Goal: Transaction & Acquisition: Purchase product/service

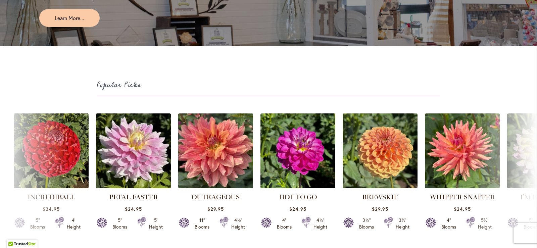
scroll to position [1751, 0]
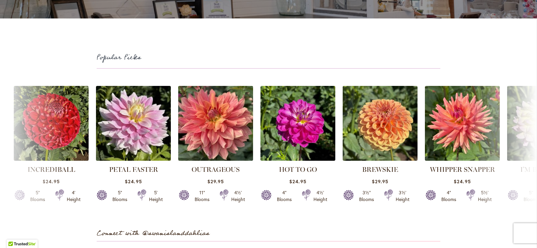
drag, startPoint x: 515, startPoint y: 153, endPoint x: 485, endPoint y: 149, distance: 30.1
click at [485, 149] on div "INCREDIBALL $24.95 5" Blooms 4' Height" at bounding box center [268, 147] width 537 height 131
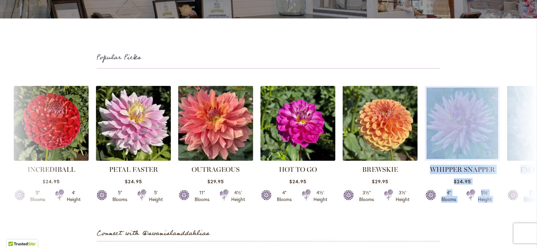
drag, startPoint x: 480, startPoint y: 149, endPoint x: 461, endPoint y: 148, distance: 18.8
click at [461, 148] on div "INCREDIBALL $24.95 5" Blooms 4' Height" at bounding box center [268, 147] width 537 height 131
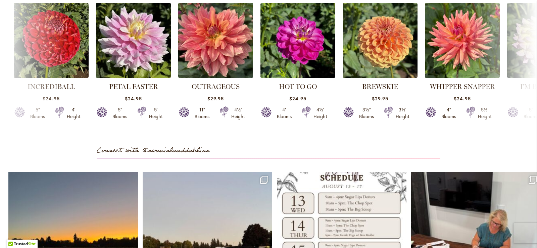
scroll to position [1783, 0]
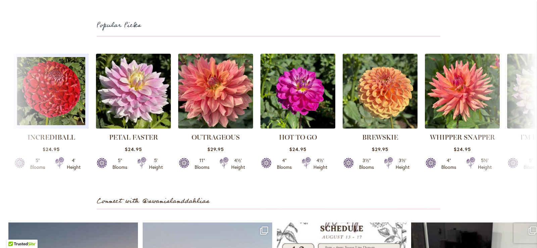
click at [71, 168] on div "4' Height" at bounding box center [74, 163] width 14 height 13
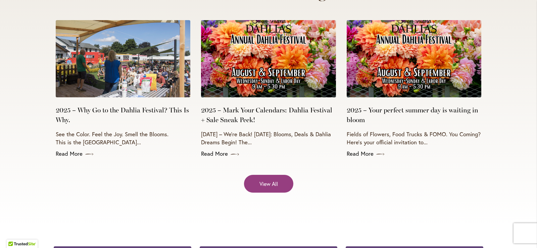
scroll to position [2691, 0]
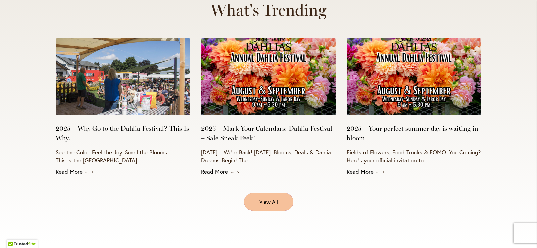
click at [274, 198] on span "View All" at bounding box center [268, 202] width 18 height 8
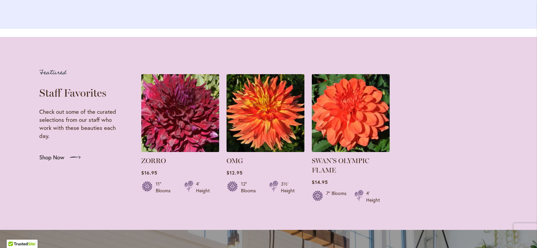
scroll to position [1274, 0]
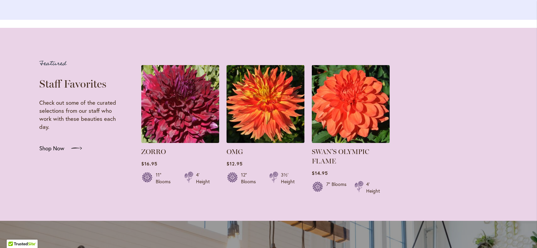
click at [55, 152] on span "Shop Now" at bounding box center [51, 148] width 25 height 8
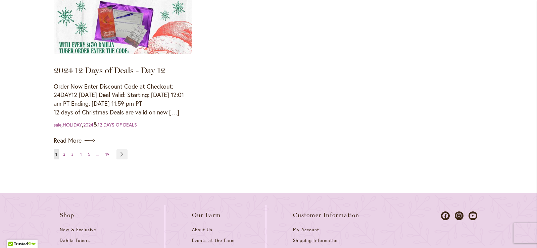
scroll to position [794, 0]
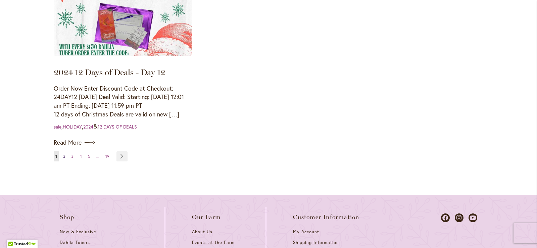
click at [63, 155] on span "2" at bounding box center [64, 156] width 2 height 5
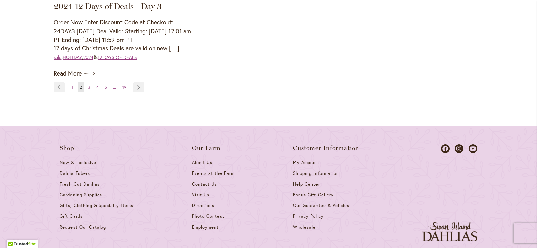
scroll to position [806, 0]
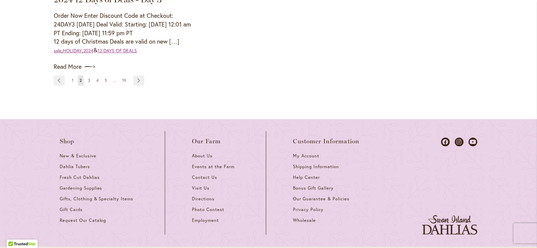
click at [88, 86] on link "Page 3" at bounding box center [89, 80] width 6 height 10
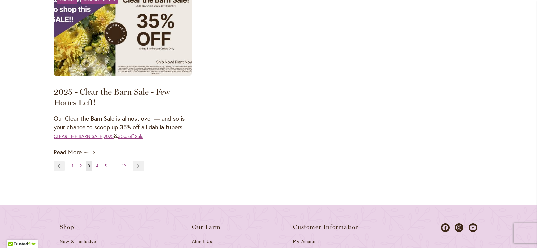
scroll to position [801, 0]
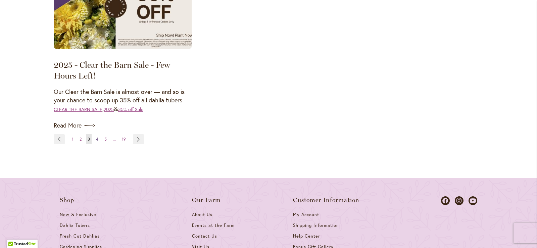
click at [96, 142] on span "4" at bounding box center [97, 139] width 2 height 5
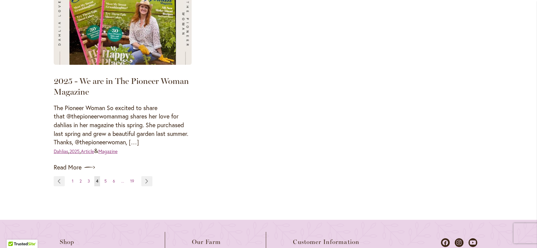
scroll to position [751, 0]
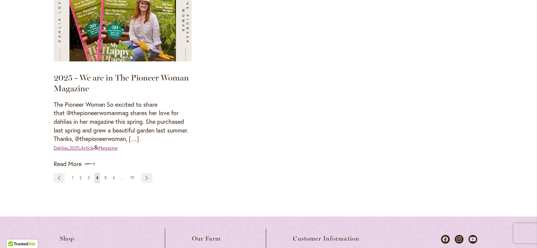
click at [103, 183] on link "Page 5" at bounding box center [106, 178] width 6 height 10
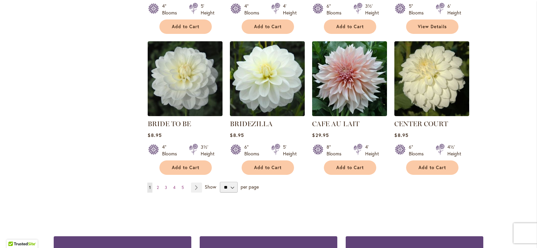
scroll to position [538, 0]
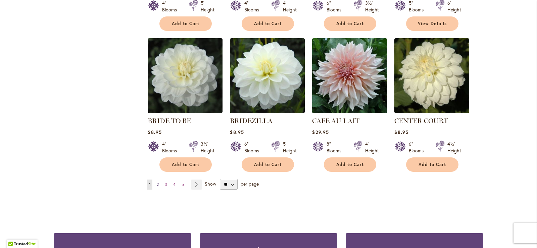
click at [157, 182] on span "2" at bounding box center [158, 184] width 2 height 5
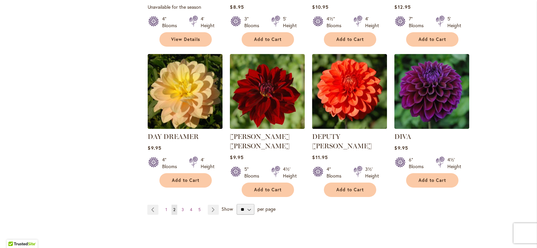
scroll to position [547, 0]
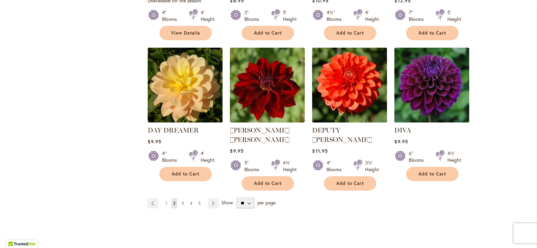
click at [180, 198] on link "Page 3" at bounding box center [183, 203] width 6 height 10
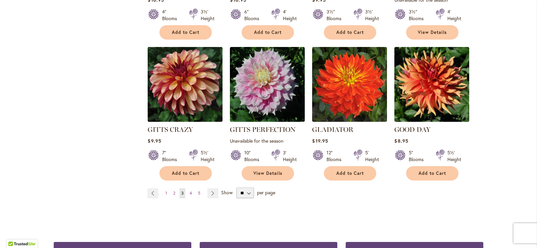
scroll to position [544, 0]
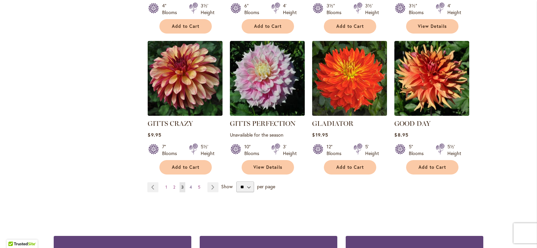
click at [190, 184] on span "4" at bounding box center [191, 186] width 2 height 5
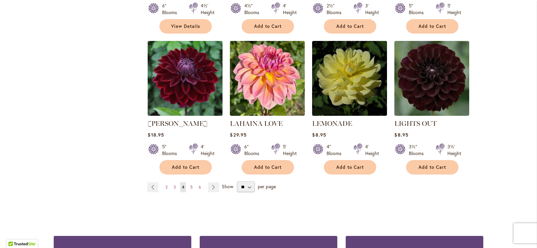
scroll to position [552, 0]
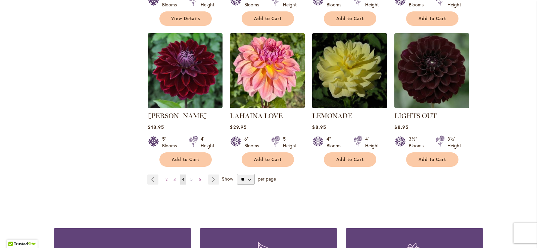
click at [190, 177] on span "5" at bounding box center [191, 179] width 2 height 5
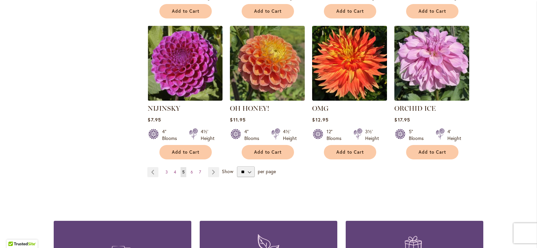
scroll to position [551, 0]
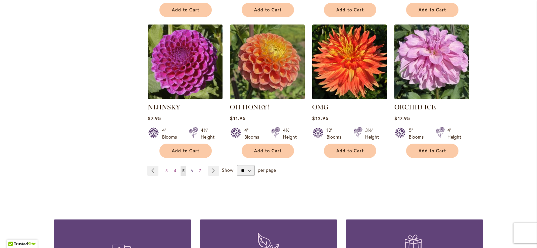
click at [191, 168] on span "6" at bounding box center [192, 170] width 2 height 5
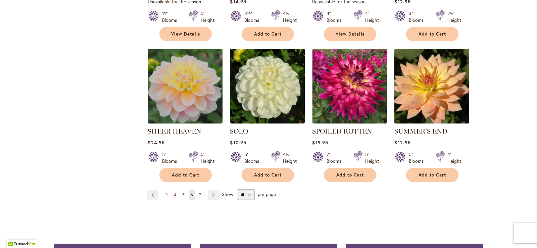
scroll to position [549, 0]
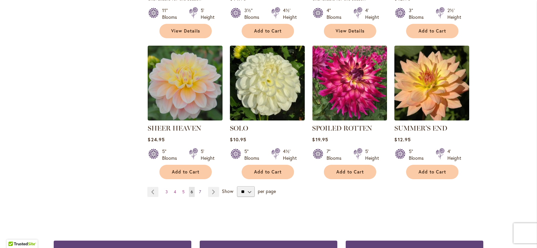
click at [199, 189] on span "7" at bounding box center [200, 191] width 2 height 5
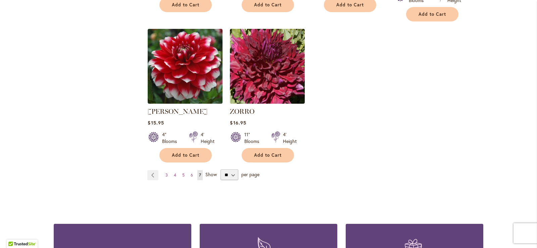
scroll to position [569, 0]
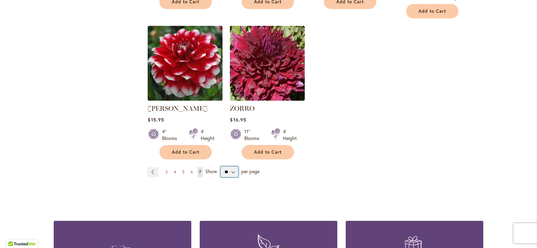
click at [228, 166] on select "** ** ** **" at bounding box center [229, 171] width 18 height 11
click at [307, 166] on div "Page Page Previous Page 3 Page 4 Page 5 Page 6 7" at bounding box center [315, 171] width 336 height 11
click at [209, 168] on span "Show" at bounding box center [210, 171] width 11 height 6
click at [220, 166] on select "** ** ** **" at bounding box center [229, 171] width 18 height 11
click at [228, 166] on select "** ** ** **" at bounding box center [229, 171] width 18 height 11
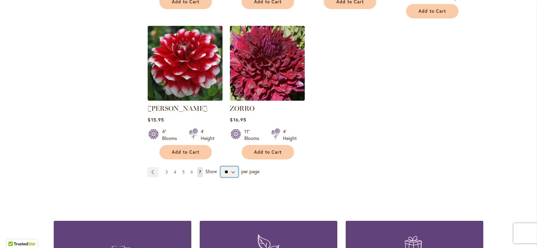
click at [220, 166] on select "** ** ** **" at bounding box center [229, 171] width 18 height 11
click at [248, 168] on span "per page" at bounding box center [250, 171] width 18 height 6
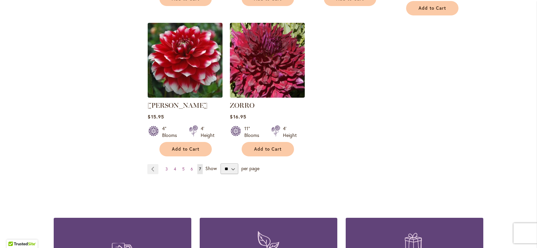
scroll to position [574, 0]
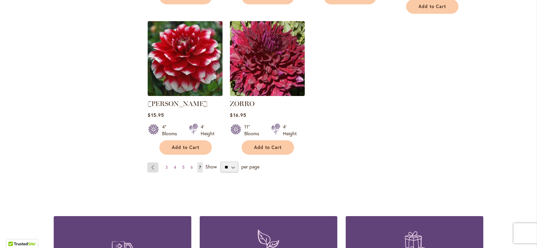
click at [150, 162] on link "Page Previous" at bounding box center [152, 167] width 11 height 10
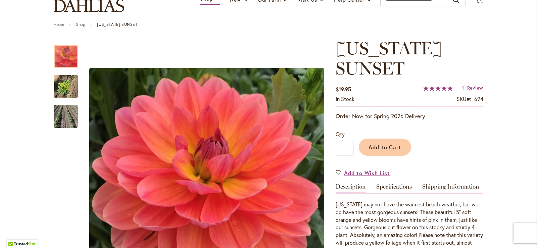
scroll to position [48, 0]
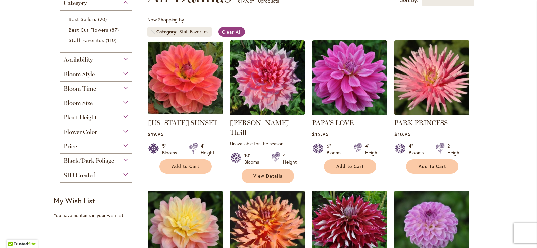
scroll to position [118, 0]
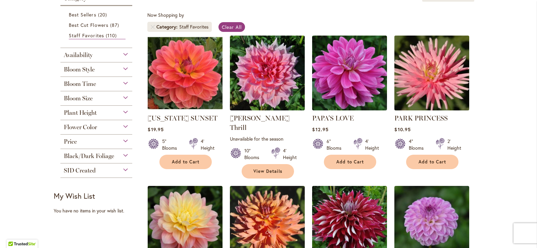
click at [418, 96] on img at bounding box center [431, 73] width 78 height 78
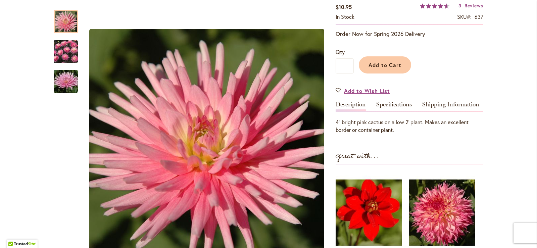
scroll to position [95, 0]
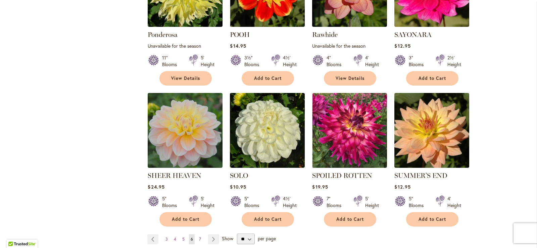
scroll to position [509, 0]
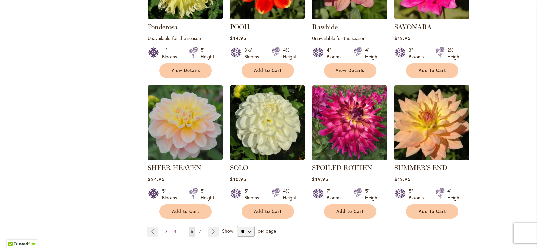
click at [428, 125] on img at bounding box center [431, 122] width 78 height 78
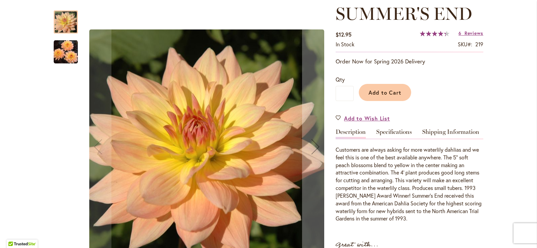
scroll to position [39, 0]
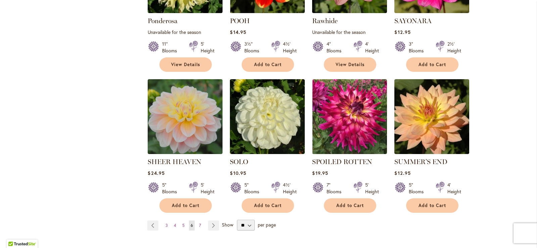
scroll to position [517, 0]
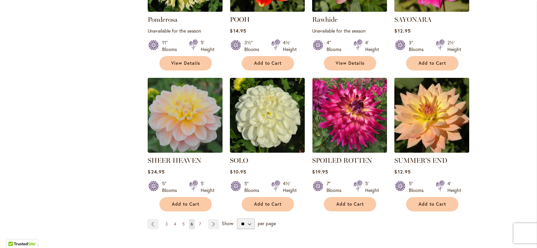
click at [165, 221] on span "3" at bounding box center [166, 223] width 2 height 5
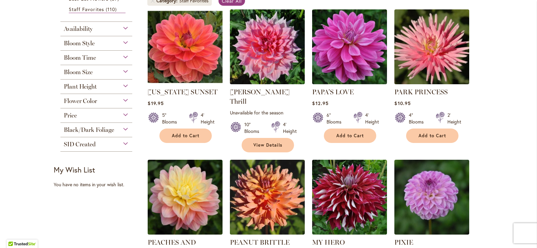
scroll to position [162, 0]
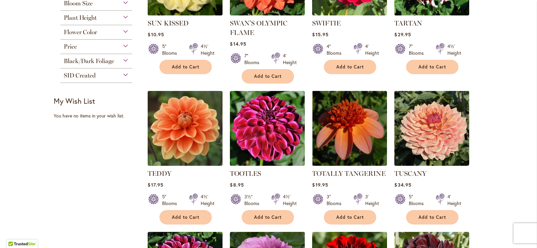
scroll to position [214, 0]
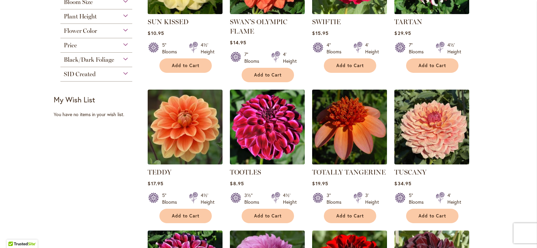
click at [343, 121] on img at bounding box center [349, 127] width 78 height 78
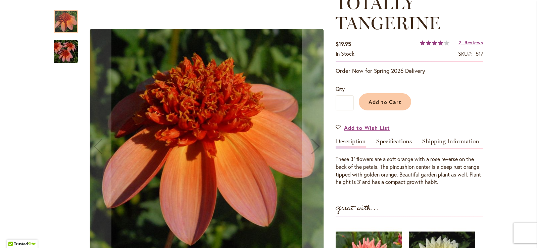
scroll to position [96, 0]
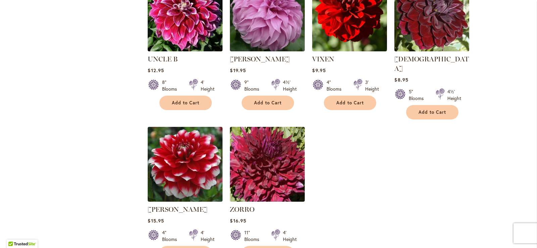
scroll to position [477, 0]
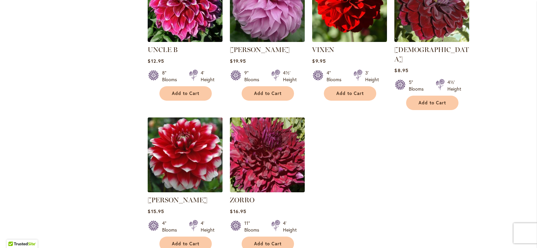
click at [173, 152] on img at bounding box center [185, 154] width 78 height 78
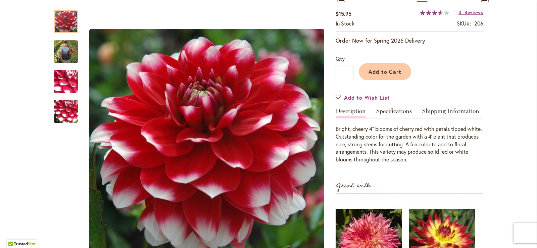
scroll to position [103, 0]
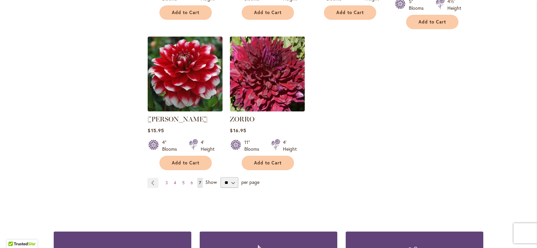
scroll to position [575, 0]
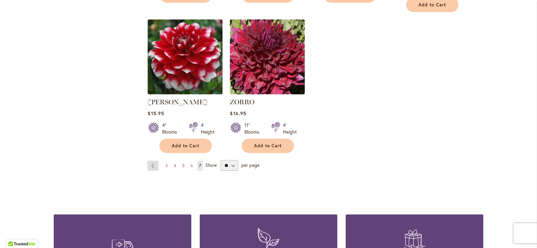
click at [150, 161] on link "Page Previous" at bounding box center [152, 166] width 11 height 10
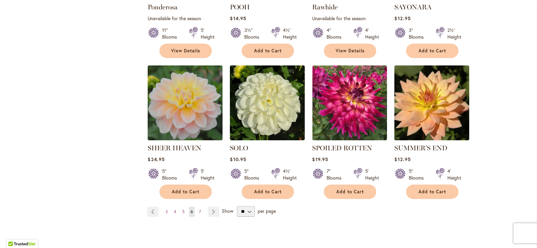
scroll to position [571, 0]
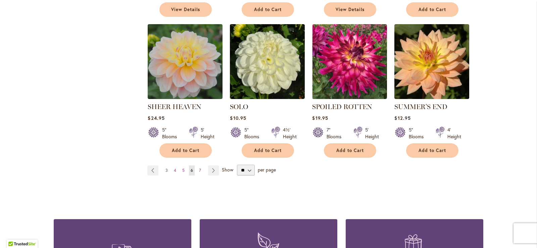
click at [165, 168] on span "3" at bounding box center [166, 170] width 2 height 5
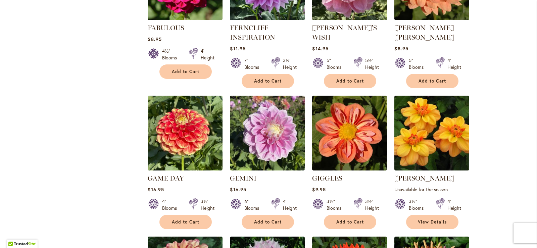
scroll to position [356, 0]
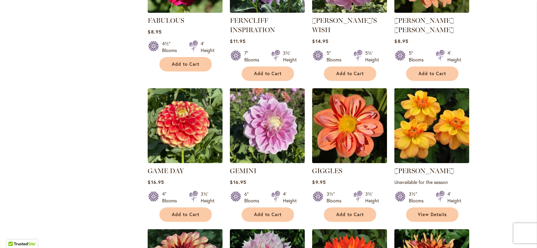
click at [346, 124] on img at bounding box center [349, 125] width 78 height 78
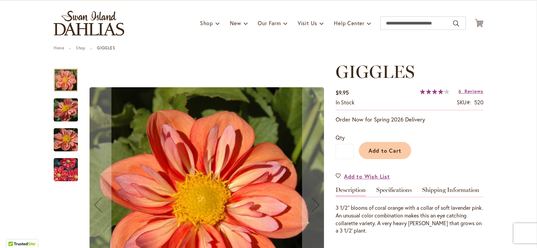
scroll to position [34, 0]
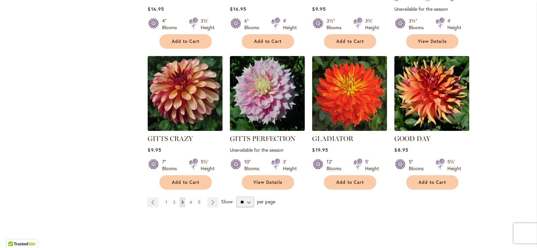
scroll to position [537, 0]
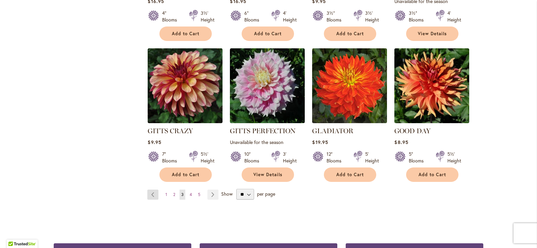
click at [152, 194] on link "Page Previous" at bounding box center [152, 195] width 11 height 10
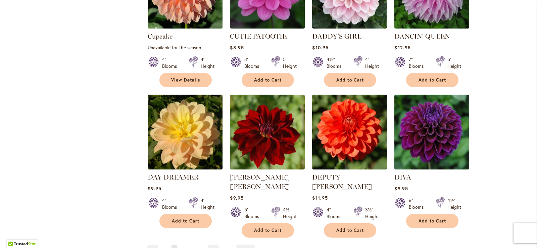
scroll to position [503, 0]
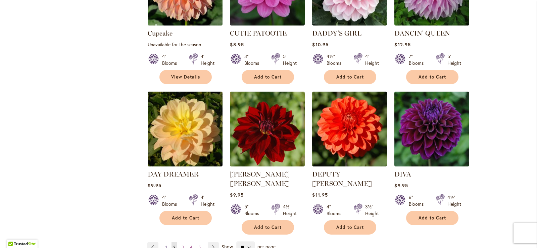
click at [165, 245] on span "1" at bounding box center [166, 247] width 2 height 5
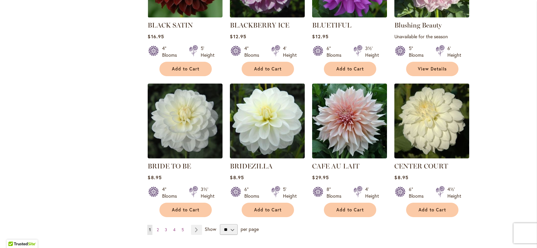
scroll to position [495, 0]
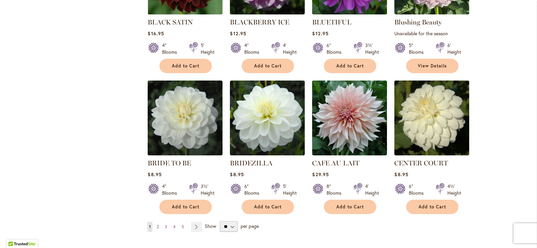
click at [157, 224] on span "2" at bounding box center [158, 226] width 2 height 5
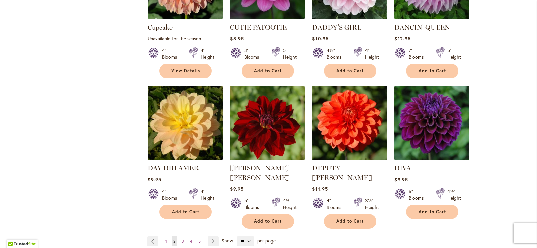
scroll to position [507, 0]
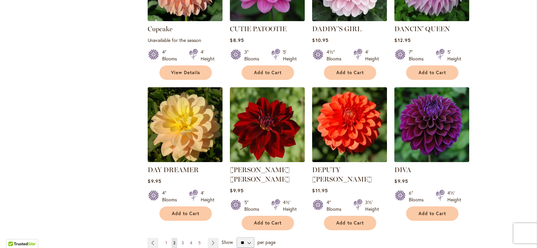
click at [180, 238] on link "Page 3" at bounding box center [183, 243] width 6 height 10
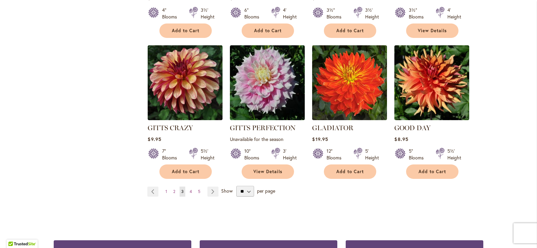
scroll to position [546, 0]
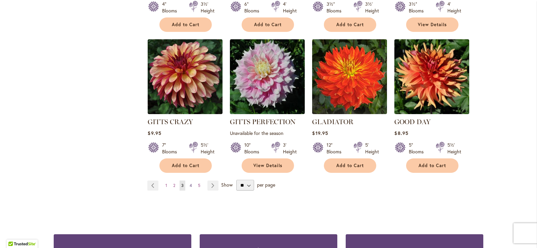
click at [188, 182] on link "Page 4" at bounding box center [191, 185] width 6 height 10
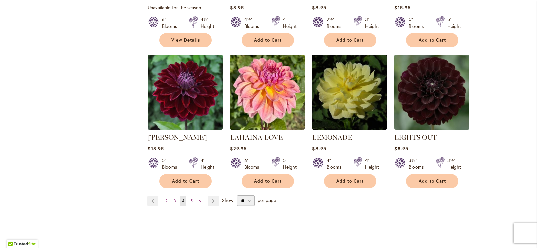
scroll to position [529, 0]
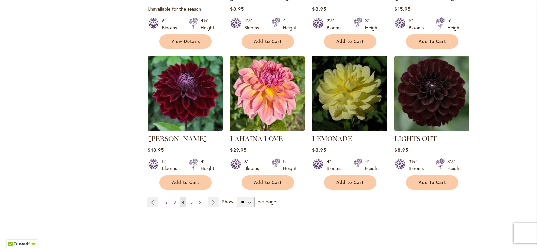
click at [190, 200] on span "5" at bounding box center [191, 202] width 2 height 5
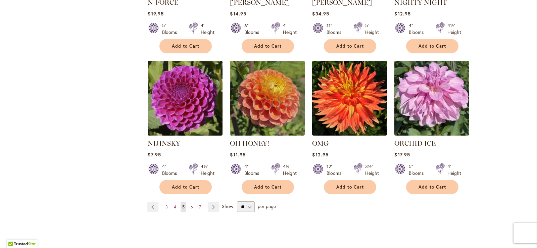
scroll to position [532, 0]
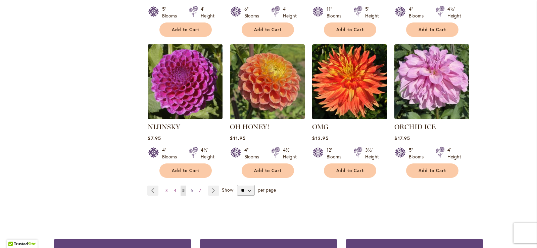
click at [191, 189] on span "6" at bounding box center [192, 190] width 2 height 5
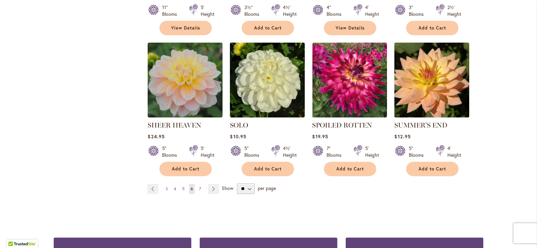
scroll to position [566, 0]
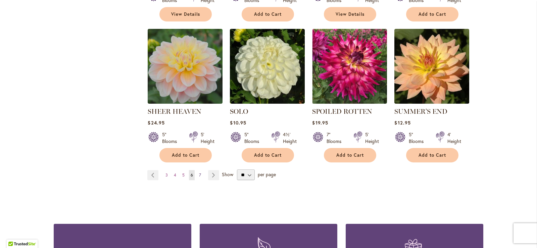
click at [198, 170] on link "Page 7" at bounding box center [199, 175] width 5 height 10
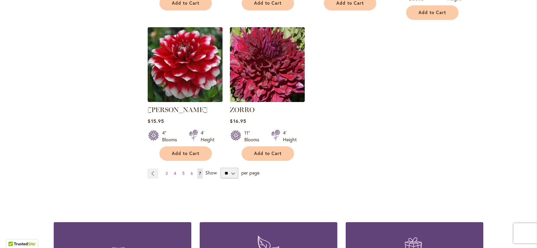
scroll to position [587, 0]
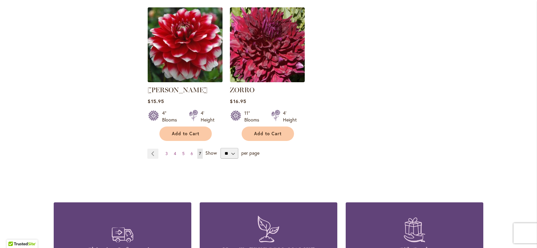
click at [195, 31] on img at bounding box center [185, 44] width 78 height 78
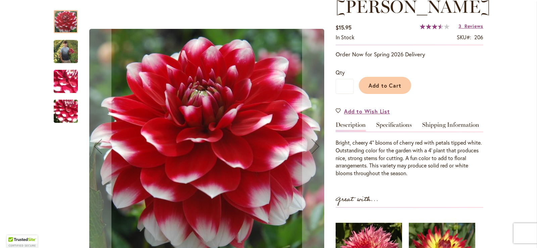
scroll to position [103, 0]
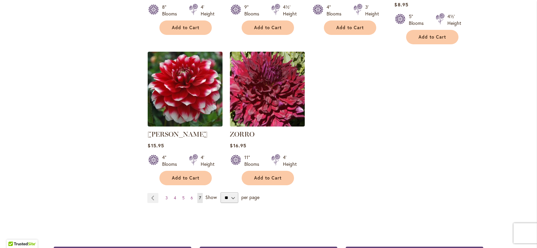
scroll to position [554, 0]
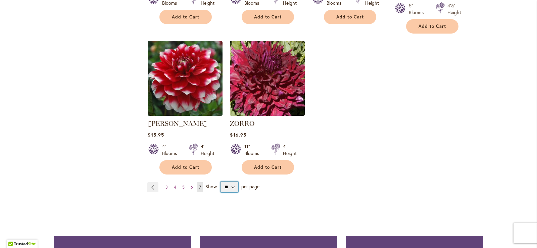
click at [229, 181] on select "** ** ** **" at bounding box center [229, 186] width 18 height 11
select select "**"
click at [220, 181] on select "** ** ** **" at bounding box center [229, 186] width 18 height 11
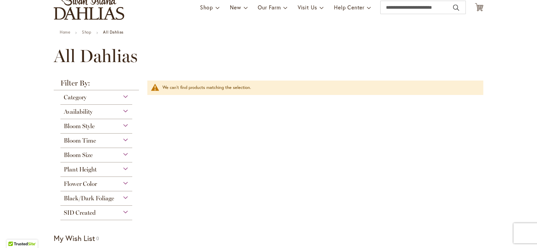
scroll to position [43, 0]
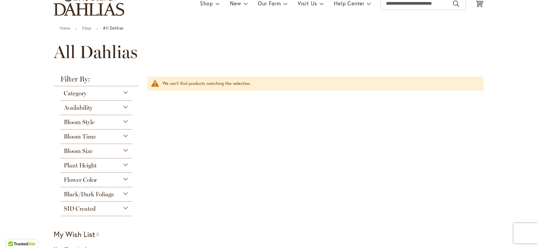
click at [123, 150] on div "Bloom Size" at bounding box center [96, 149] width 72 height 11
click at [86, 150] on span "Bloom Size" at bounding box center [78, 150] width 29 height 7
click at [84, 150] on span "Bloom Size" at bounding box center [78, 150] width 29 height 7
click at [124, 150] on div "Bloom Size" at bounding box center [96, 149] width 72 height 11
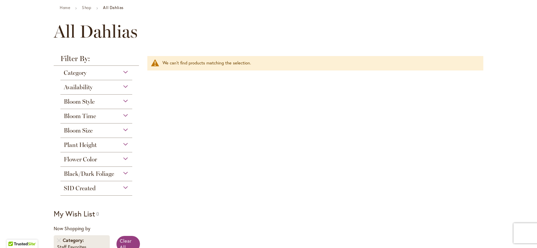
scroll to position [0, 0]
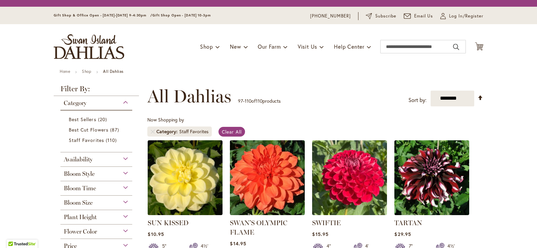
select select "**"
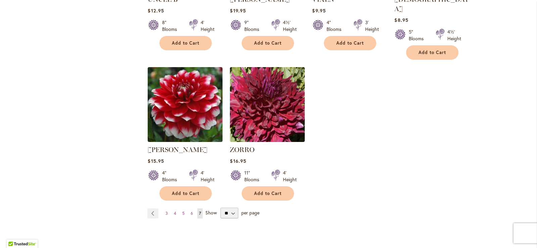
scroll to position [531, 0]
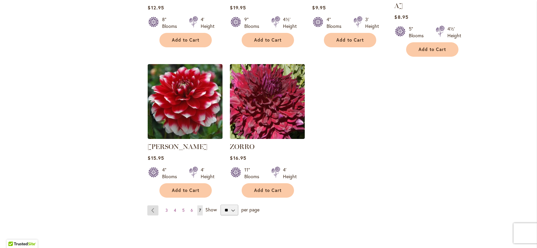
click at [150, 205] on link "Page Previous" at bounding box center [152, 210] width 11 height 10
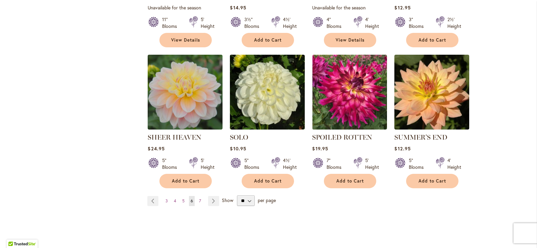
scroll to position [538, 0]
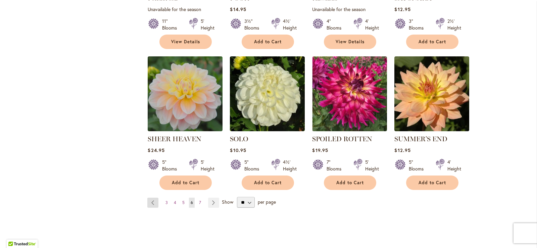
click at [150, 198] on link "Page Previous" at bounding box center [152, 203] width 11 height 10
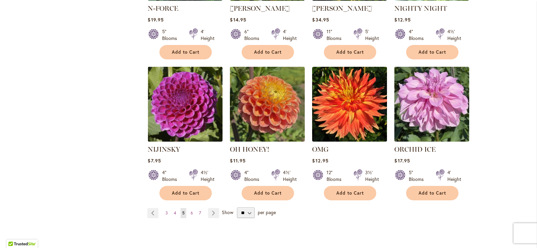
scroll to position [497, 0]
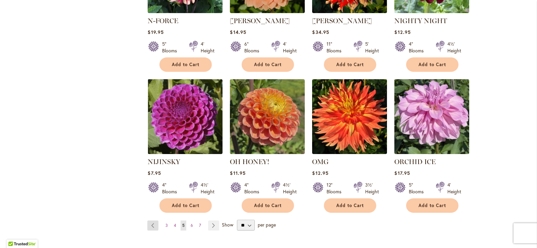
click at [150, 223] on link "Page Previous" at bounding box center [152, 225] width 11 height 10
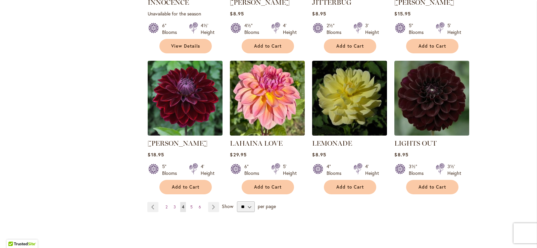
scroll to position [526, 0]
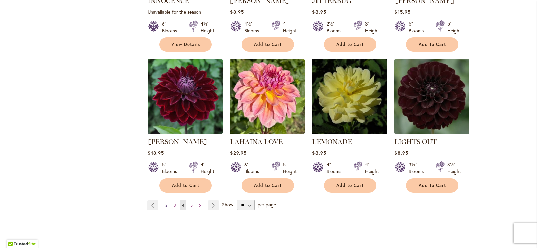
click at [165, 204] on span "2" at bounding box center [166, 205] width 2 height 5
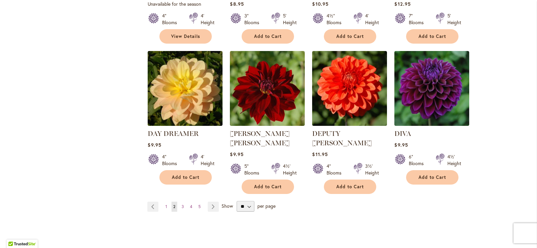
scroll to position [547, 0]
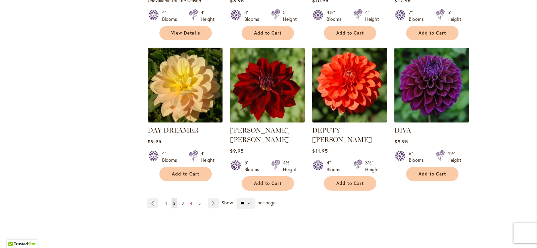
click at [181, 201] on span "3" at bounding box center [182, 203] width 2 height 5
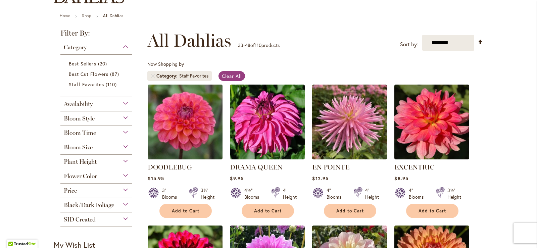
scroll to position [72, 0]
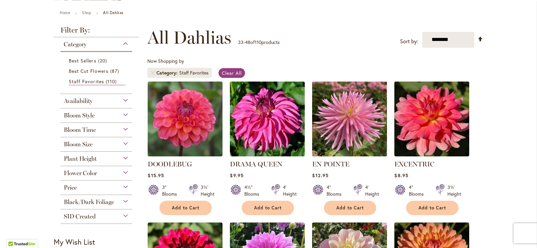
click at [345, 112] on img at bounding box center [349, 118] width 78 height 78
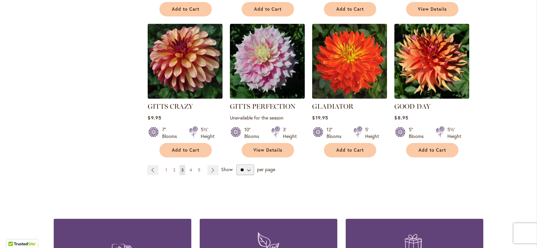
scroll to position [581, 0]
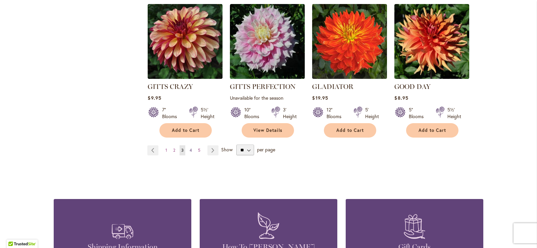
click at [188, 148] on link "Page 4" at bounding box center [191, 150] width 6 height 10
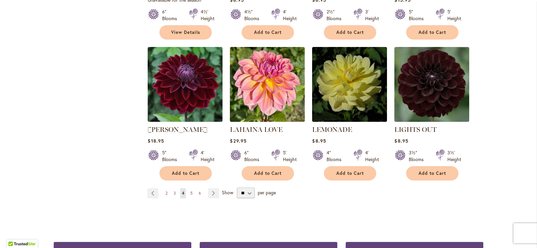
scroll to position [544, 0]
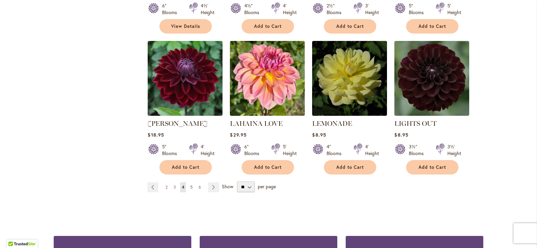
click at [190, 184] on span "5" at bounding box center [191, 186] width 2 height 5
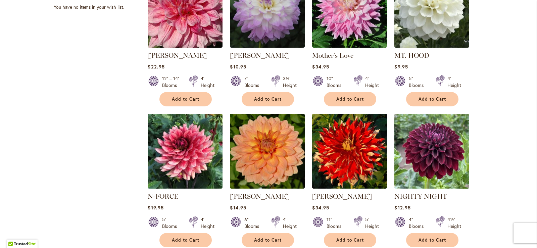
scroll to position [317, 0]
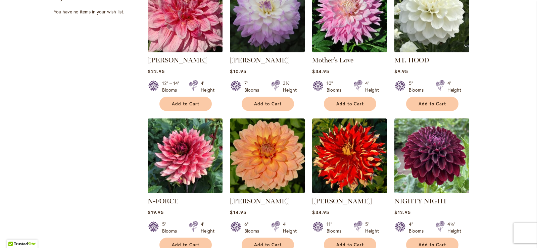
click at [432, 152] on img at bounding box center [431, 155] width 78 height 78
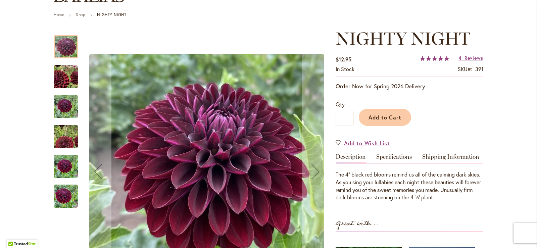
scroll to position [37, 0]
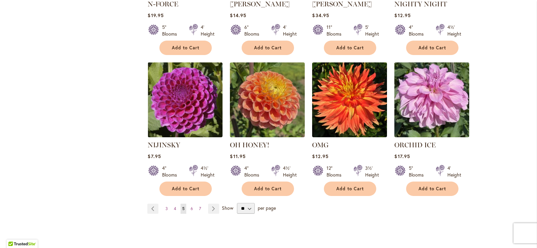
scroll to position [538, 0]
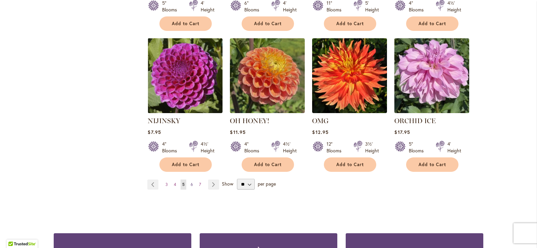
click at [191, 182] on span "6" at bounding box center [192, 184] width 2 height 5
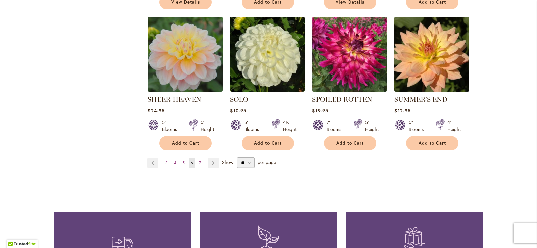
scroll to position [610, 0]
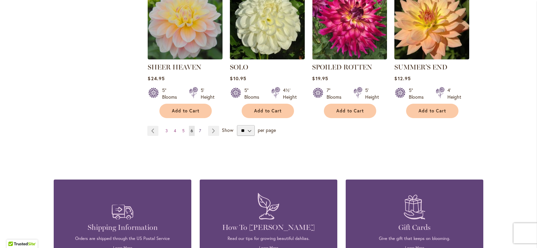
click at [199, 128] on span "7" at bounding box center [200, 130] width 2 height 5
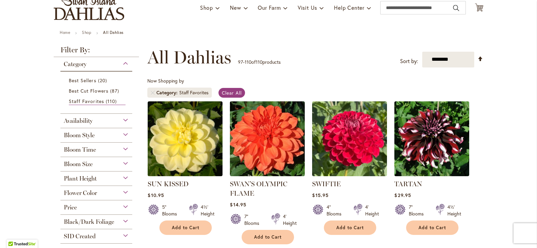
scroll to position [54, 0]
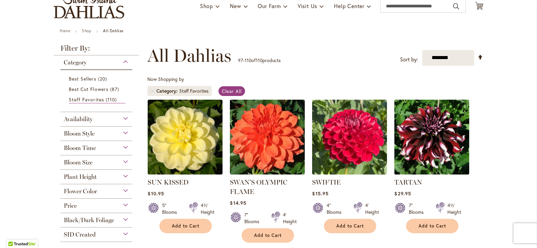
click at [422, 149] on img at bounding box center [431, 137] width 78 height 78
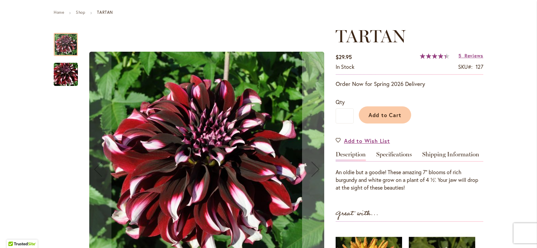
scroll to position [92, 0]
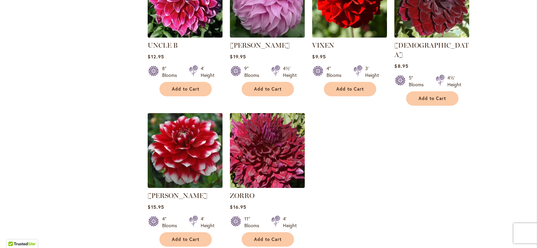
scroll to position [495, 0]
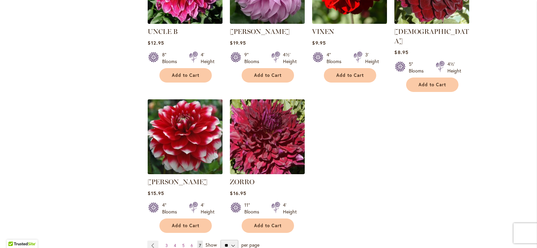
click at [184, 124] on img at bounding box center [185, 136] width 78 height 78
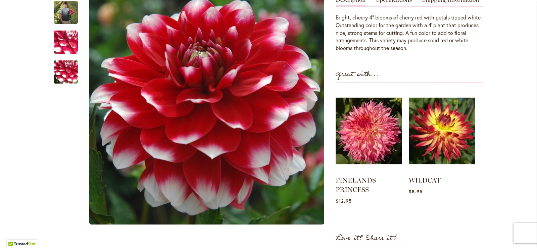
scroll to position [225, 0]
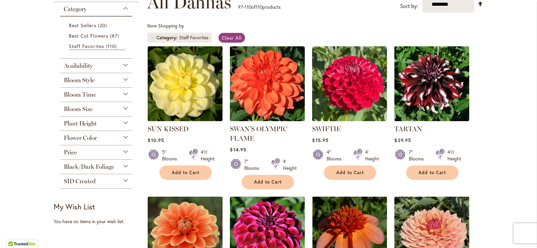
scroll to position [113, 0]
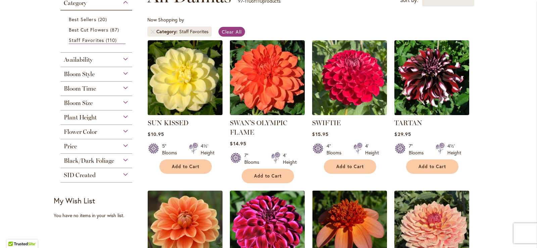
click at [123, 101] on div "Bloom Size" at bounding box center [96, 101] width 72 height 11
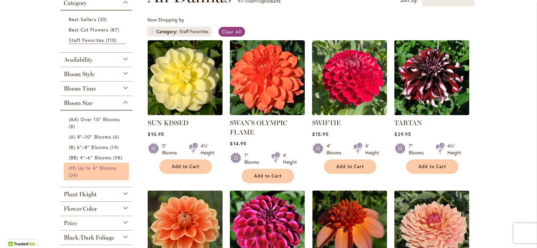
click at [100, 166] on span "(M) Up to 4" Blooms" at bounding box center [93, 168] width 48 height 6
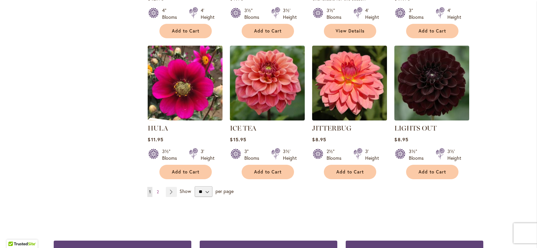
scroll to position [539, 0]
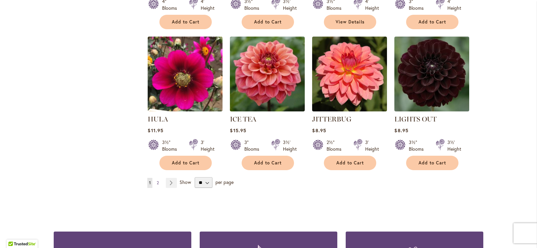
click at [157, 180] on span "2" at bounding box center [158, 182] width 2 height 5
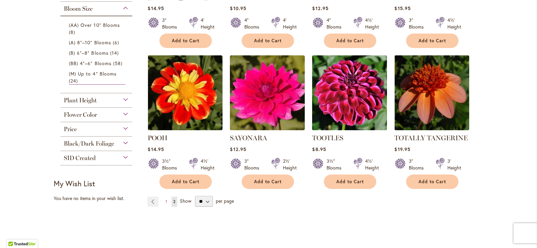
scroll to position [240, 0]
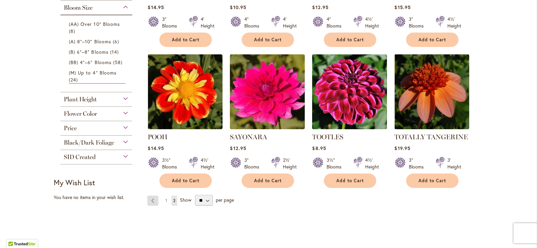
click at [151, 199] on link "Page Previous" at bounding box center [152, 201] width 11 height 10
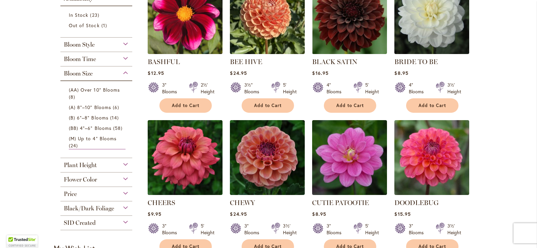
scroll to position [183, 0]
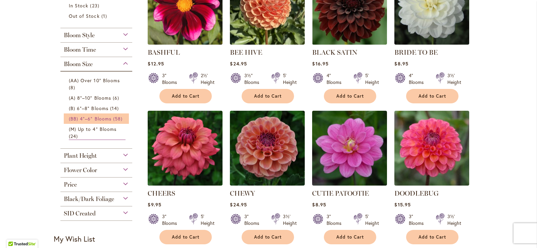
click at [113, 117] on span "58 items" at bounding box center [118, 118] width 11 height 7
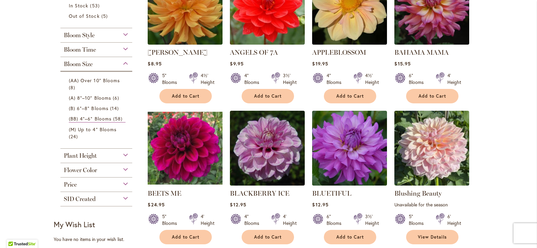
scroll to position [182, 0]
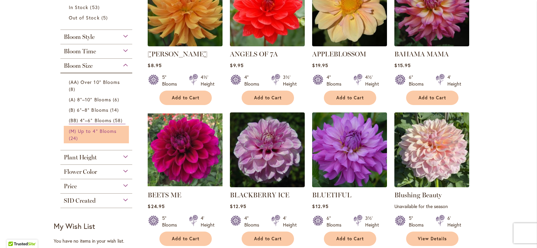
click at [106, 130] on span "(M) Up to 4" Blooms" at bounding box center [93, 131] width 48 height 6
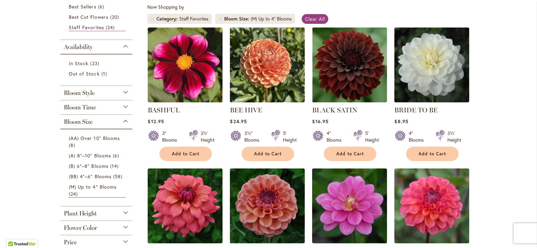
scroll to position [144, 0]
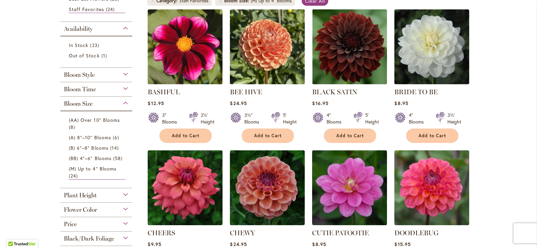
click at [265, 52] on img at bounding box center [267, 46] width 78 height 78
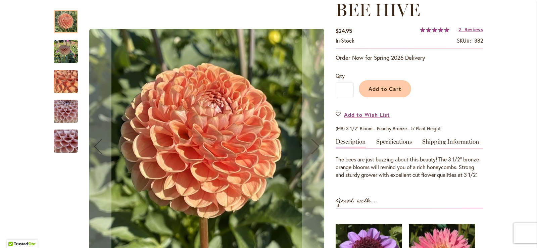
scroll to position [86, 0]
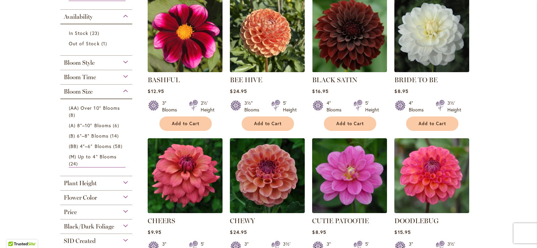
scroll to position [159, 0]
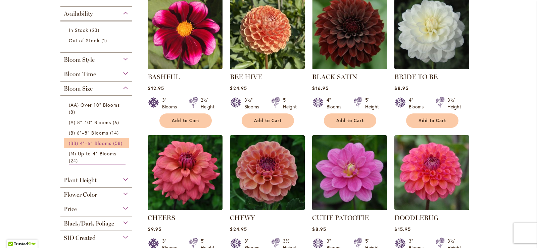
click at [93, 142] on span "(BB) 4"–6" Blooms" at bounding box center [90, 143] width 43 height 6
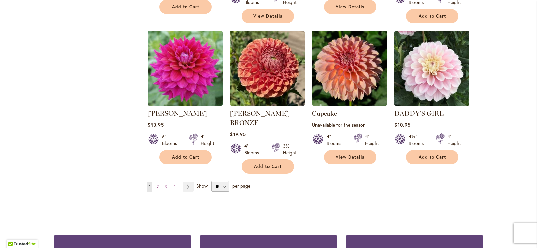
scroll to position [562, 0]
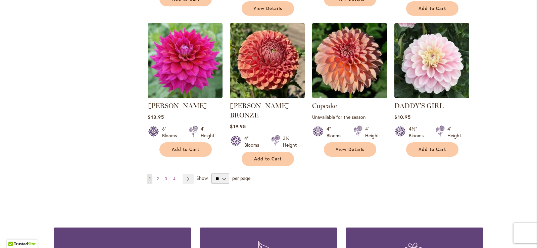
click at [157, 176] on span "2" at bounding box center [158, 178] width 2 height 5
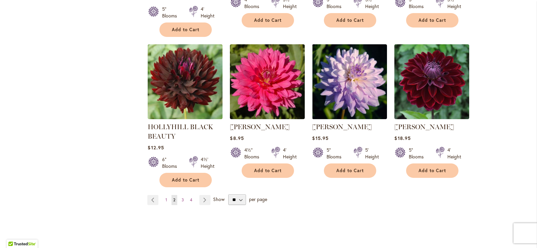
scroll to position [565, 0]
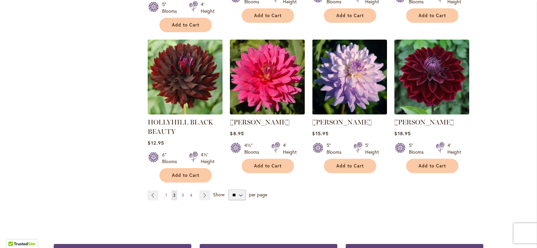
click at [181, 193] on span "3" at bounding box center [182, 195] width 2 height 5
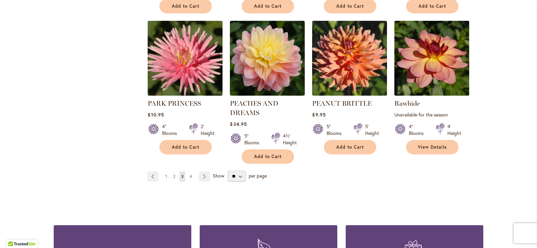
scroll to position [565, 0]
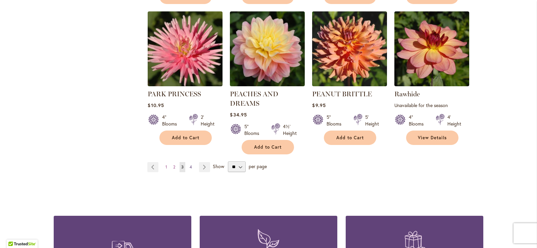
click at [188, 164] on link "Page 4" at bounding box center [191, 167] width 6 height 10
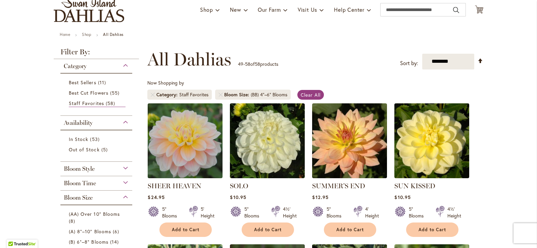
scroll to position [79, 0]
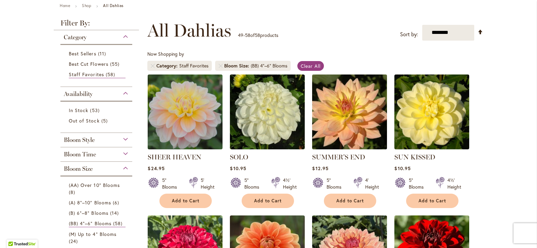
click at [349, 114] on img at bounding box center [349, 111] width 78 height 78
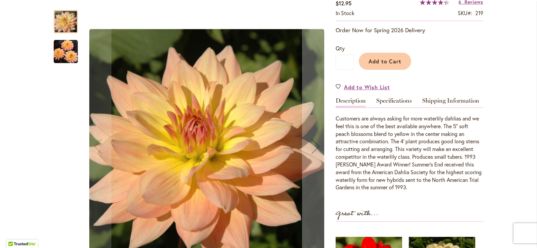
scroll to position [128, 0]
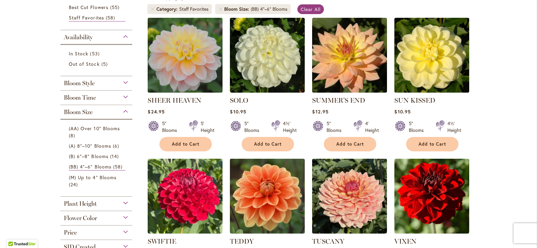
scroll to position [137, 0]
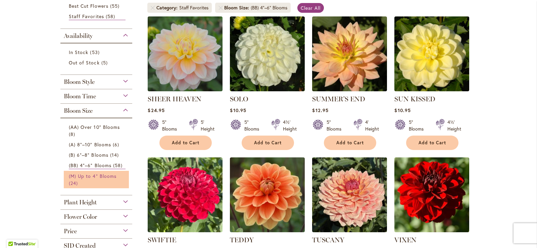
click at [106, 174] on span "(M) Up to 4" Blooms" at bounding box center [93, 176] width 48 height 6
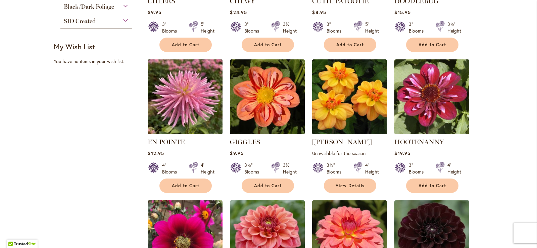
scroll to position [385, 0]
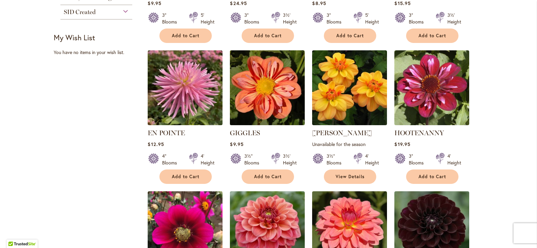
click at [268, 98] on img at bounding box center [267, 87] width 78 height 78
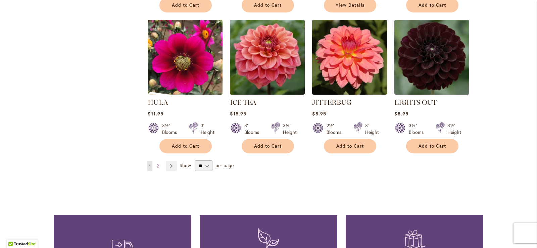
scroll to position [562, 0]
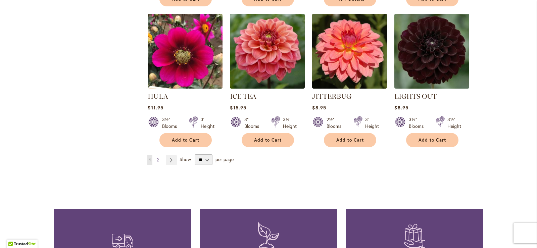
click at [157, 156] on link "Page 2" at bounding box center [157, 160] width 5 height 10
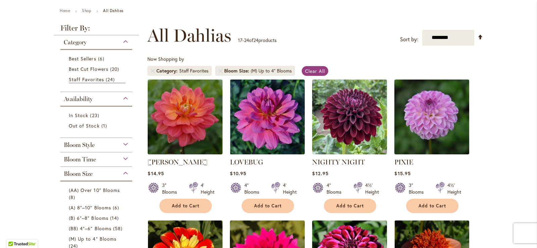
scroll to position [76, 0]
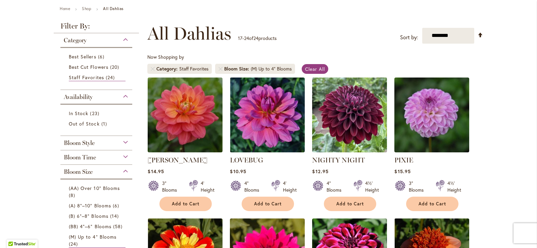
click at [363, 113] on img at bounding box center [349, 114] width 78 height 78
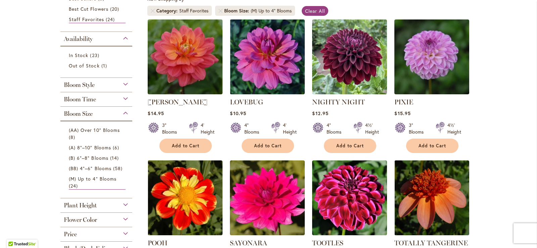
scroll to position [136, 0]
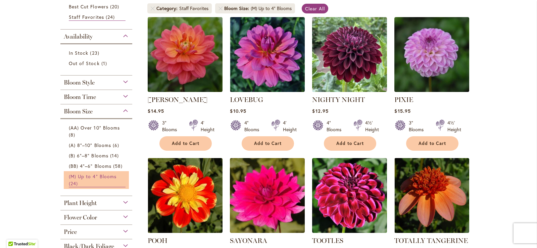
click at [102, 175] on span "(M) Up to 4" Blooms" at bounding box center [93, 176] width 48 height 6
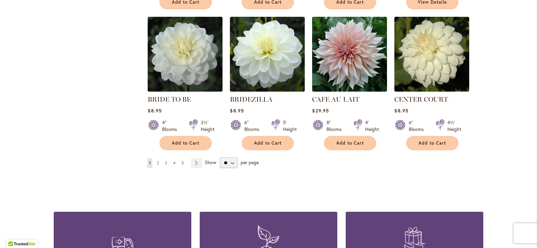
scroll to position [579, 0]
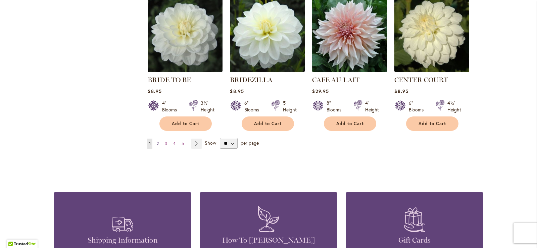
click at [157, 142] on span "2" at bounding box center [158, 143] width 2 height 5
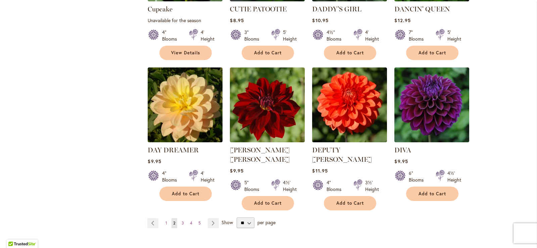
scroll to position [547, 0]
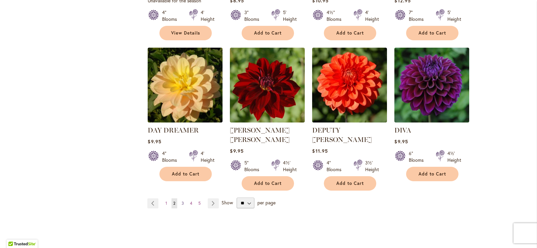
click at [181, 201] on span "3" at bounding box center [182, 203] width 2 height 5
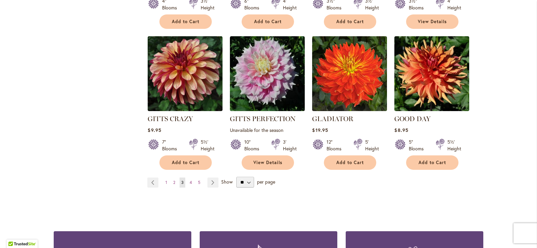
scroll to position [560, 0]
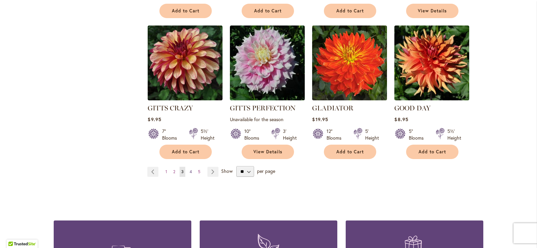
click at [190, 168] on link "Page 4" at bounding box center [191, 172] width 6 height 10
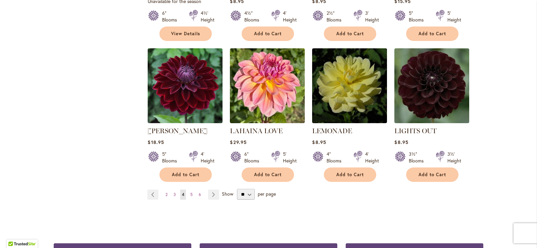
scroll to position [548, 0]
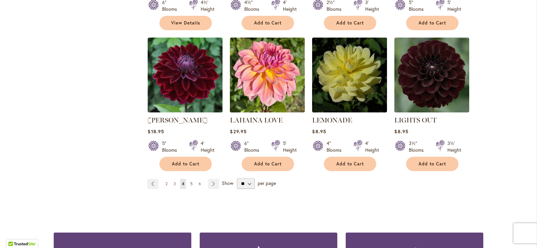
click at [190, 181] on span "5" at bounding box center [191, 183] width 2 height 5
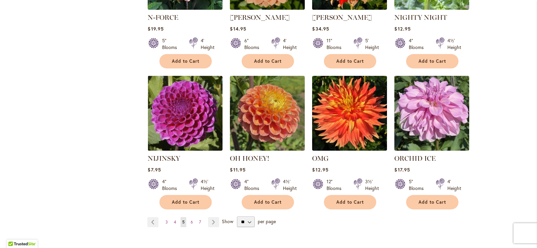
scroll to position [506, 0]
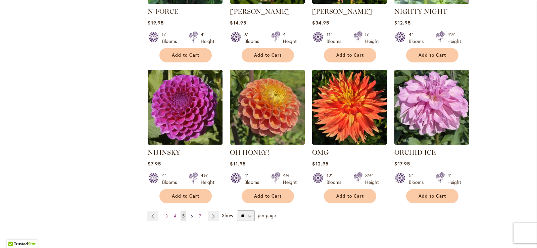
click at [189, 214] on link "Page 6" at bounding box center [192, 216] width 6 height 10
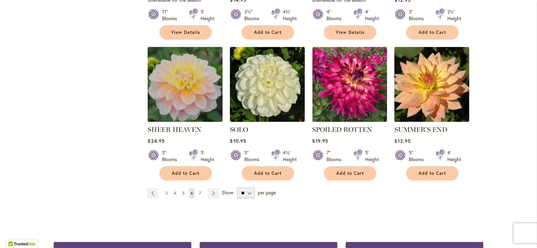
scroll to position [563, 0]
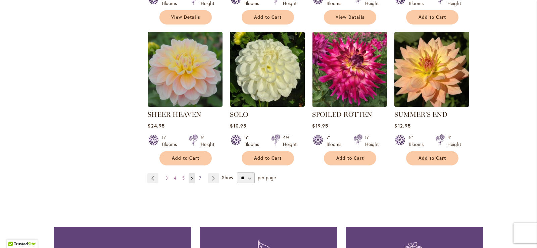
click at [197, 173] on link "Page 7" at bounding box center [199, 178] width 5 height 10
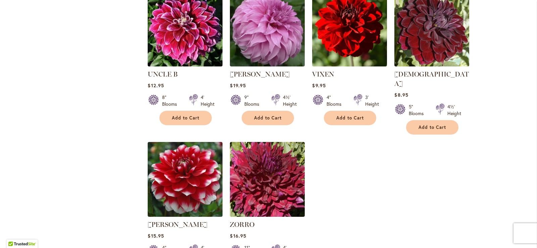
scroll to position [506, 0]
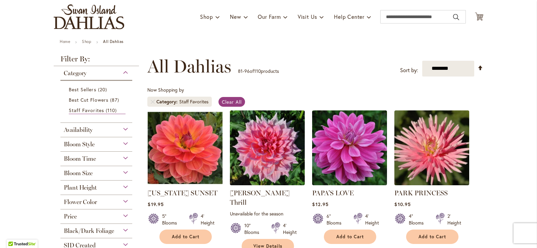
scroll to position [40, 0]
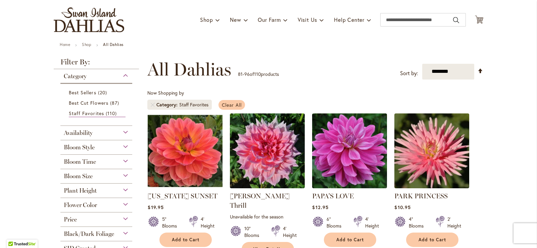
click at [231, 106] on span "Clear All" at bounding box center [232, 105] width 20 height 6
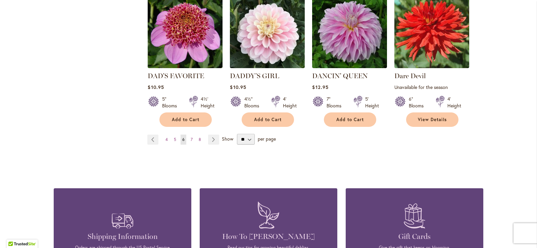
scroll to position [613, 0]
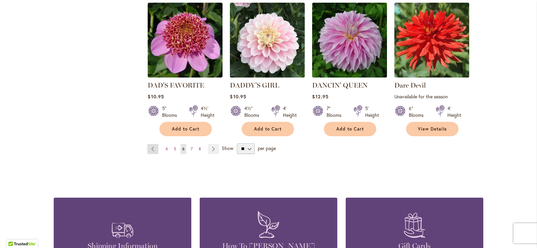
click at [150, 144] on link "Page Previous" at bounding box center [152, 149] width 11 height 10
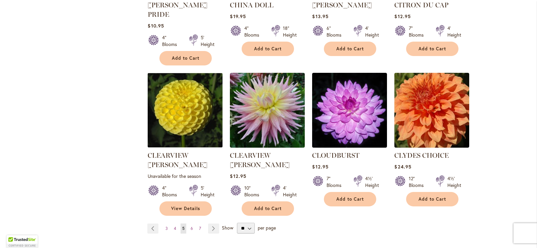
scroll to position [530, 0]
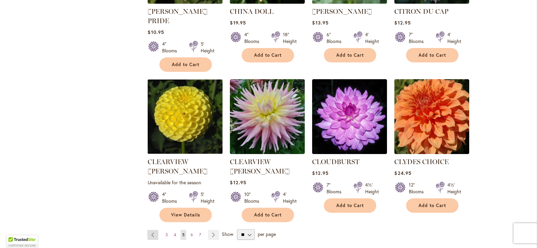
click at [150, 230] on link "Page Previous" at bounding box center [152, 235] width 11 height 10
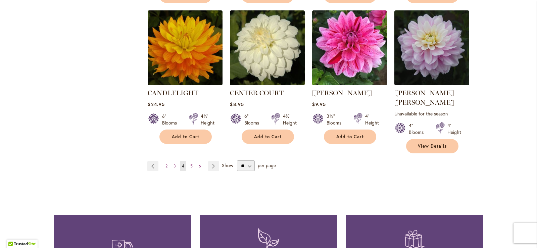
scroll to position [590, 0]
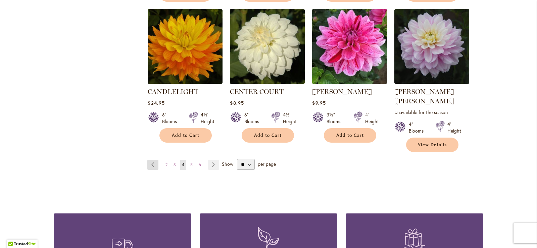
click at [150, 160] on link "Page Previous" at bounding box center [152, 165] width 11 height 10
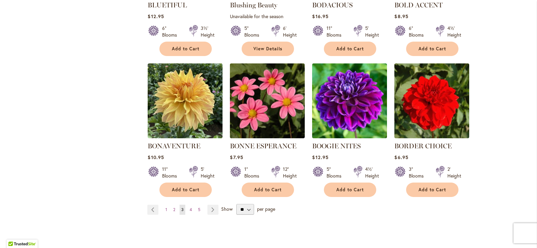
scroll to position [534, 0]
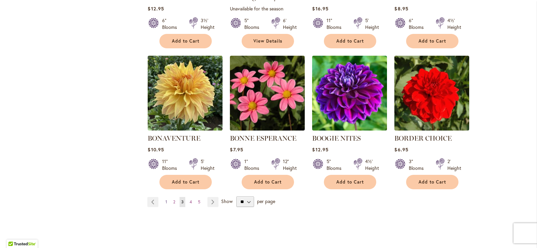
click at [165, 201] on span "1" at bounding box center [166, 201] width 2 height 5
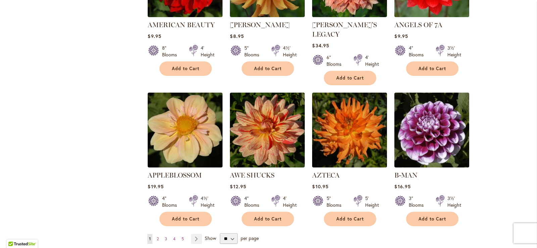
scroll to position [540, 0]
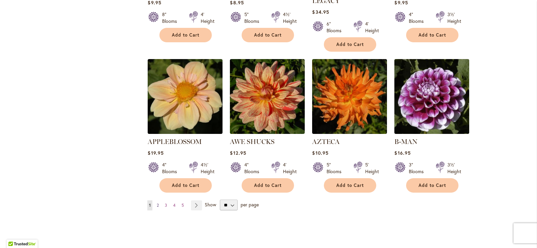
click at [157, 203] on span "2" at bounding box center [158, 205] width 2 height 5
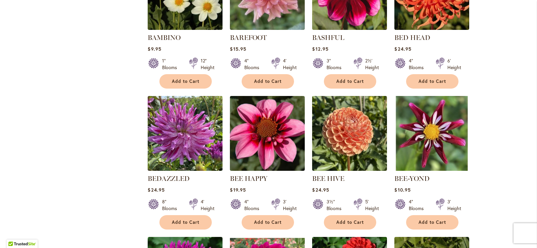
scroll to position [356, 0]
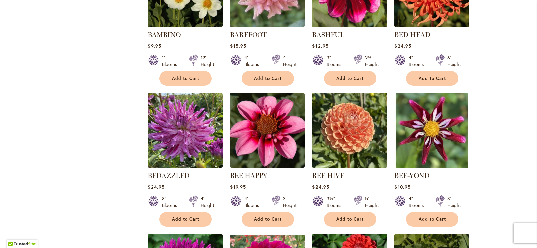
click at [353, 135] on img at bounding box center [349, 130] width 78 height 78
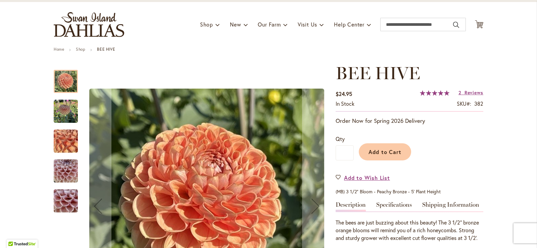
scroll to position [24, 0]
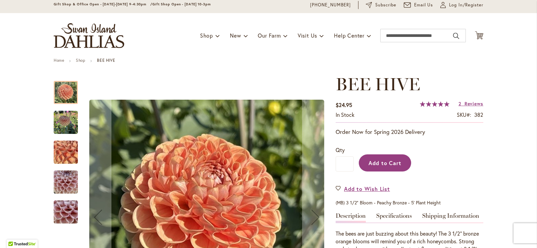
click at [381, 161] on span "Add to Cart" at bounding box center [384, 162] width 33 height 7
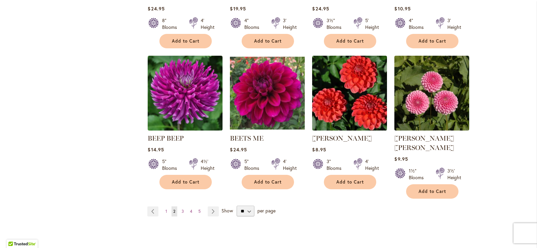
scroll to position [539, 0]
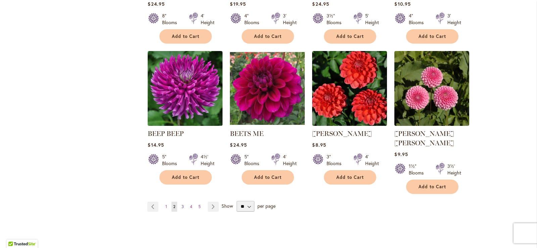
click at [181, 204] on span "3" at bounding box center [182, 206] width 2 height 5
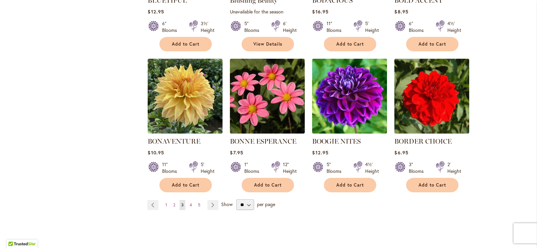
scroll to position [533, 0]
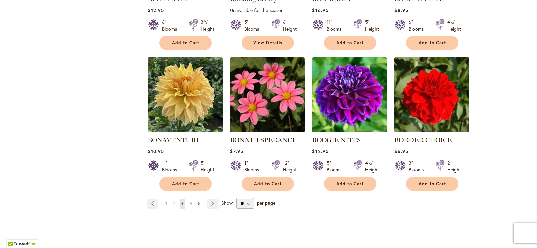
click at [190, 201] on span "4" at bounding box center [191, 203] width 2 height 5
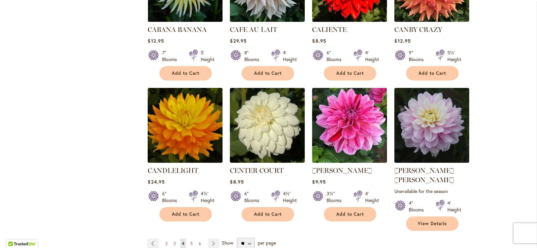
scroll to position [513, 0]
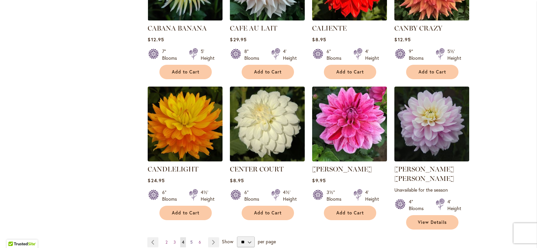
click at [190, 239] on span "5" at bounding box center [191, 241] width 2 height 5
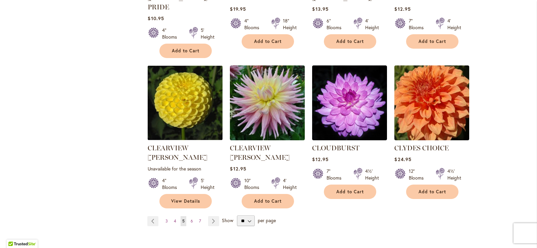
scroll to position [557, 0]
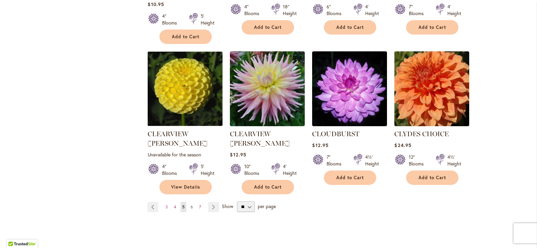
click at [191, 204] on span "6" at bounding box center [192, 206] width 2 height 5
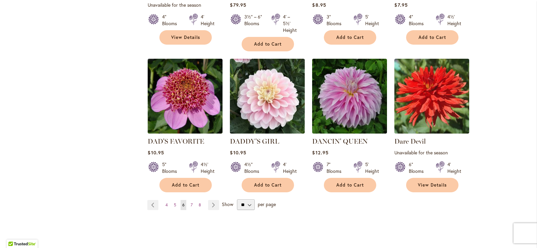
scroll to position [572, 0]
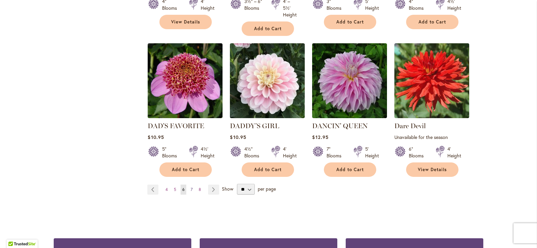
click at [189, 184] on link "Page 7" at bounding box center [191, 189] width 5 height 10
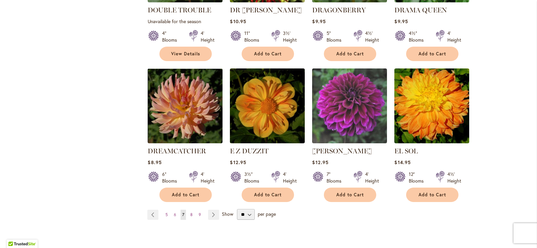
scroll to position [551, 0]
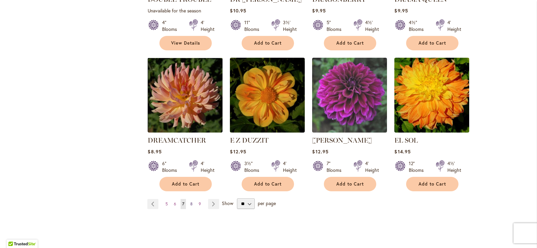
click at [190, 201] on span "8" at bounding box center [191, 203] width 2 height 5
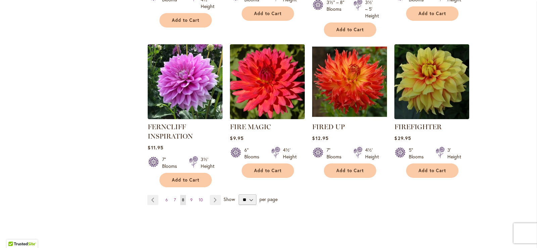
scroll to position [567, 0]
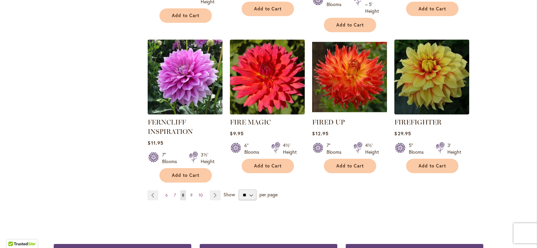
click at [189, 193] on link "Page 9" at bounding box center [192, 195] width 6 height 10
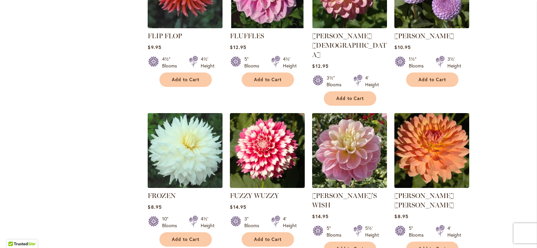
scroll to position [350, 0]
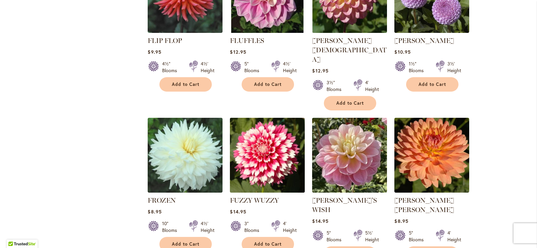
click at [264, 141] on img at bounding box center [267, 155] width 78 height 78
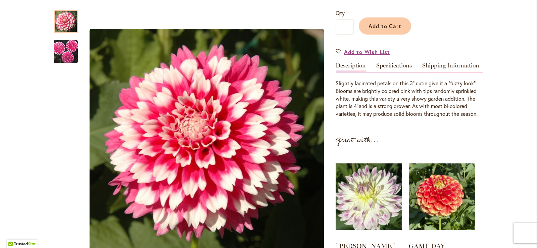
scroll to position [158, 0]
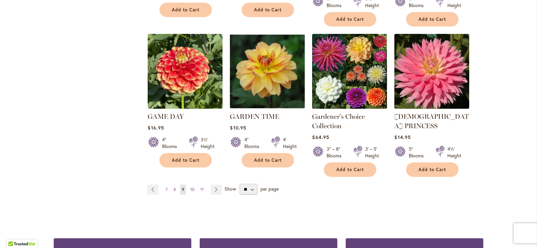
scroll to position [620, 0]
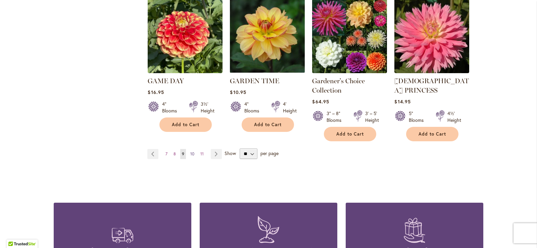
click at [190, 151] on span "10" at bounding box center [192, 153] width 4 height 5
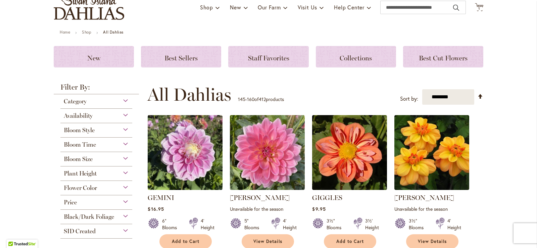
scroll to position [117, 0]
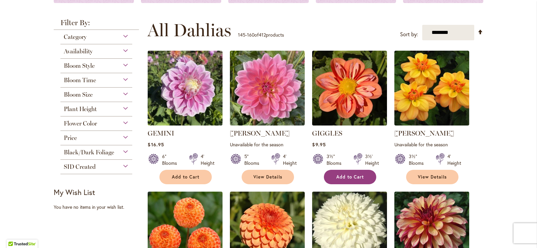
click at [348, 172] on button "Add to Cart" at bounding box center [350, 177] width 52 height 14
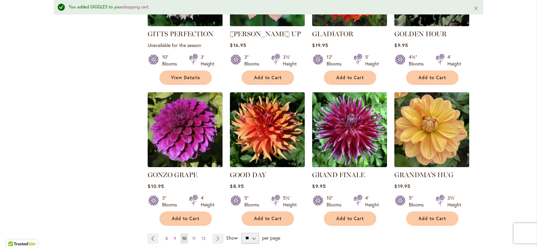
scroll to position [533, 0]
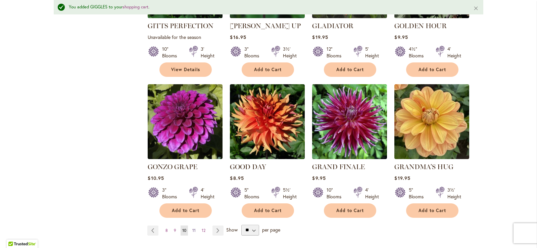
click at [192, 228] on span "11" at bounding box center [193, 230] width 3 height 5
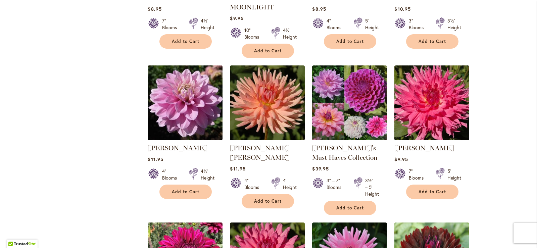
scroll to position [423, 0]
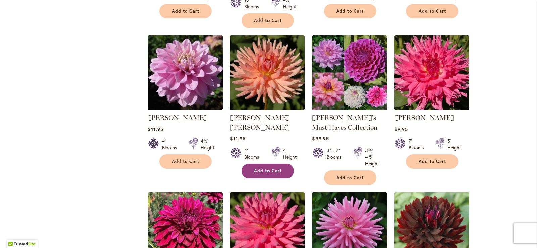
click at [259, 168] on span "Add to Cart" at bounding box center [268, 171] width 28 height 6
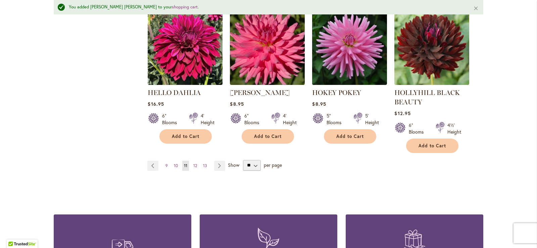
scroll to position [625, 0]
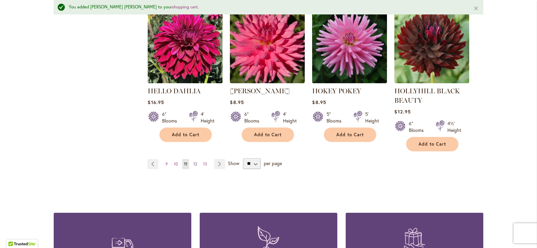
click at [193, 161] on span "12" at bounding box center [195, 163] width 4 height 5
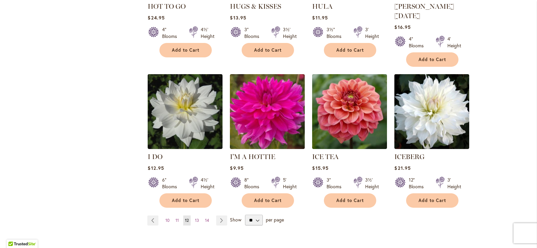
scroll to position [530, 0]
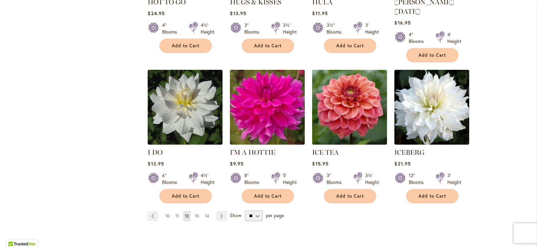
click at [195, 213] on span "13" at bounding box center [197, 215] width 4 height 5
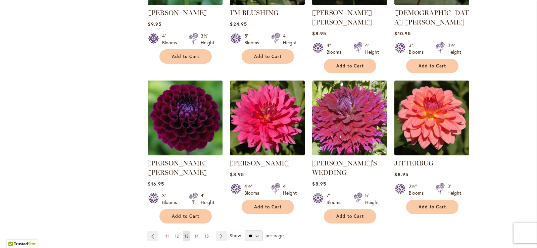
scroll to position [527, 0]
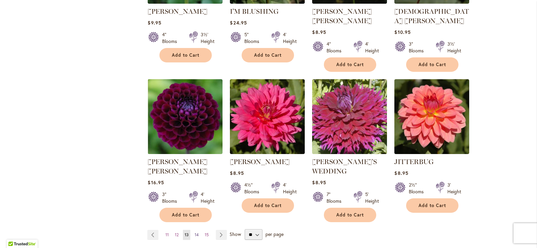
click at [195, 232] on span "14" at bounding box center [197, 234] width 4 height 5
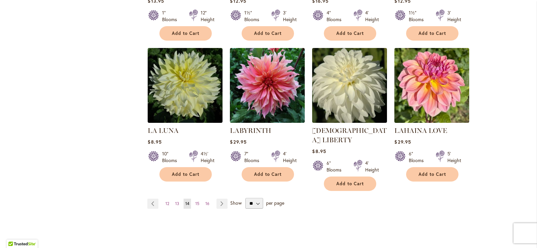
scroll to position [543, 0]
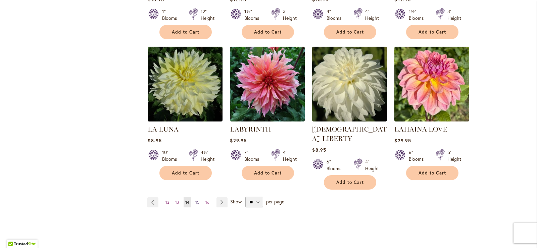
click at [195, 200] on span "15" at bounding box center [197, 202] width 4 height 5
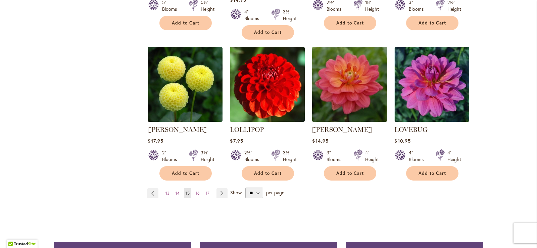
scroll to position [567, 0]
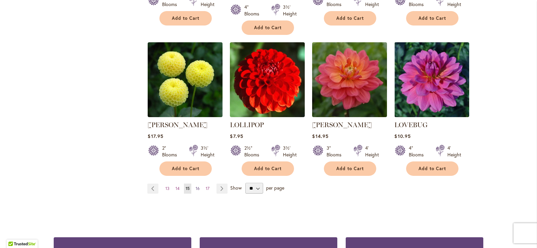
click at [196, 186] on span "16" at bounding box center [198, 188] width 4 height 5
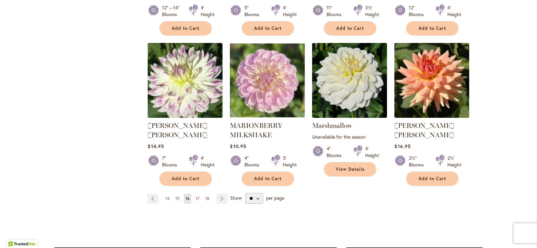
scroll to position [575, 0]
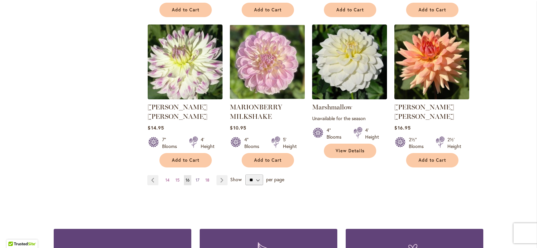
click at [196, 177] on span "17" at bounding box center [198, 179] width 4 height 5
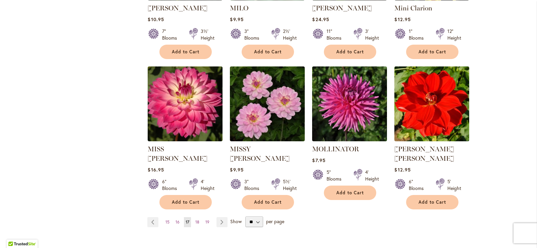
scroll to position [537, 0]
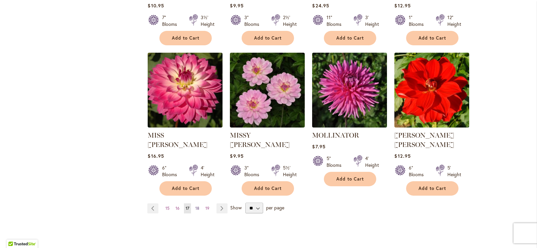
click at [195, 206] on span "18" at bounding box center [197, 208] width 4 height 5
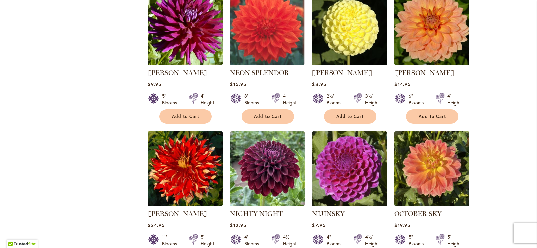
scroll to position [494, 0]
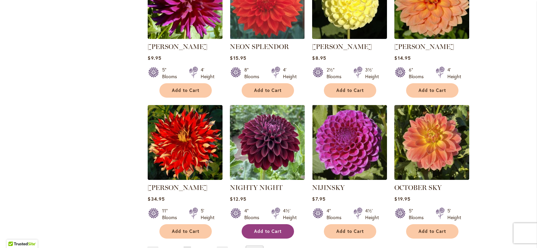
click at [265, 228] on span "Add to Cart" at bounding box center [268, 231] width 28 height 6
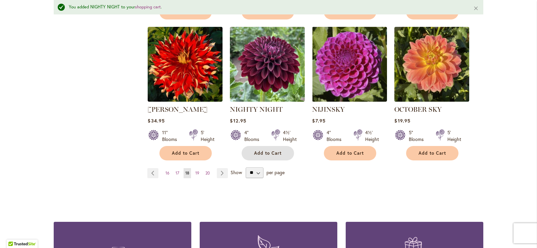
scroll to position [592, 0]
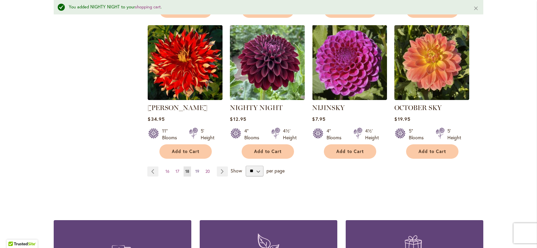
click at [195, 169] on span "19" at bounding box center [197, 171] width 4 height 5
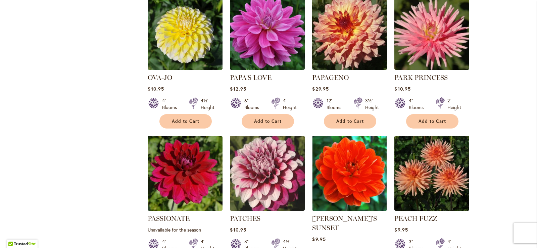
scroll to position [465, 0]
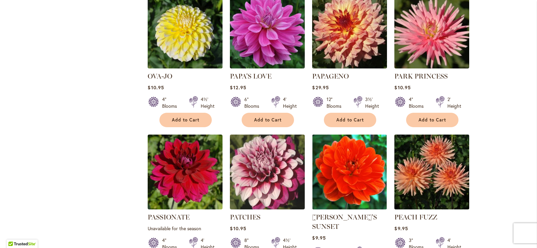
click at [443, 161] on img at bounding box center [431, 172] width 78 height 78
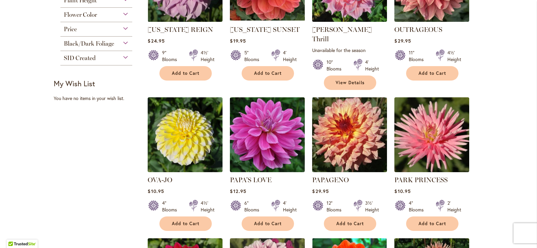
scroll to position [366, 0]
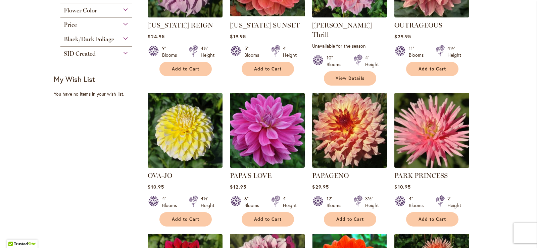
click at [426, 132] on img at bounding box center [431, 130] width 78 height 78
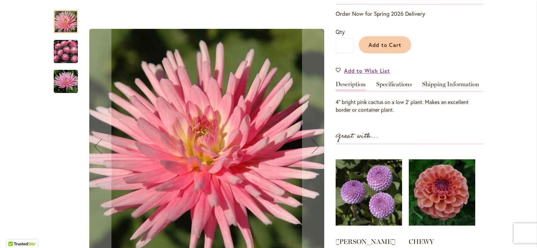
scroll to position [144, 0]
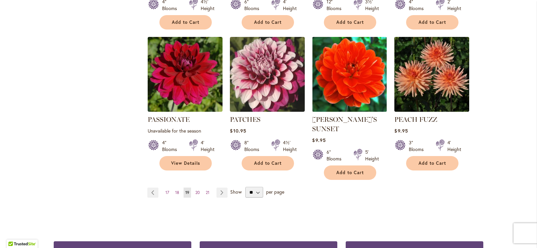
scroll to position [587, 0]
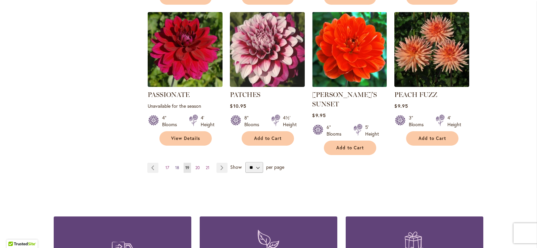
click at [175, 165] on span "18" at bounding box center [177, 167] width 4 height 5
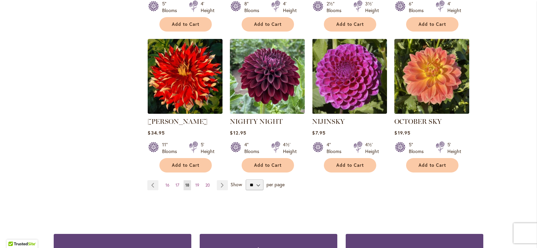
scroll to position [563, 0]
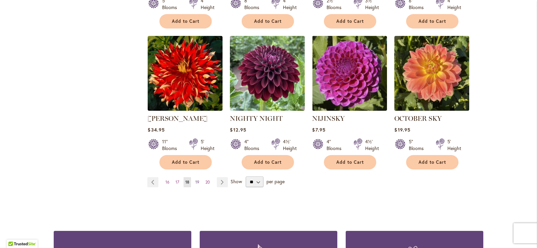
click at [196, 179] on span "19" at bounding box center [197, 181] width 4 height 5
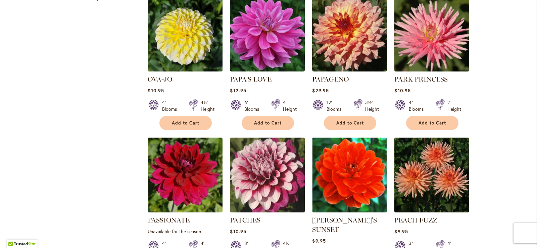
scroll to position [446, 0]
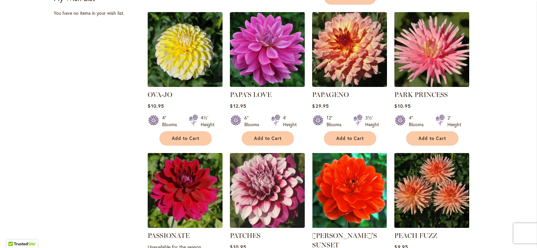
click at [432, 187] on img at bounding box center [431, 190] width 78 height 78
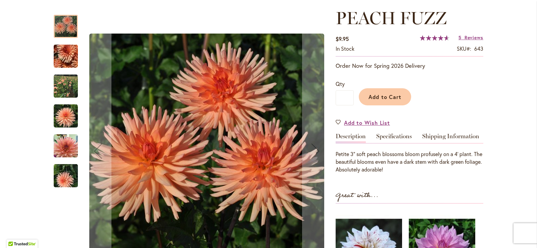
scroll to position [99, 0]
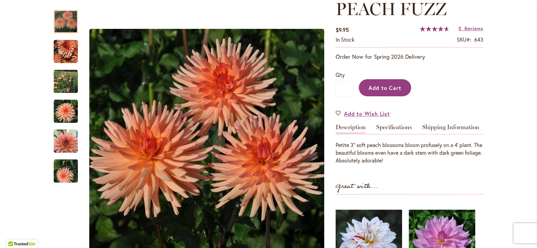
click at [380, 86] on span "Add to Cart" at bounding box center [384, 87] width 33 height 7
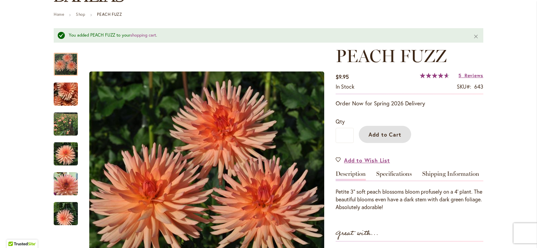
scroll to position [41, 0]
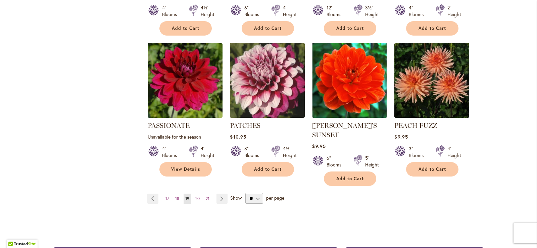
scroll to position [559, 0]
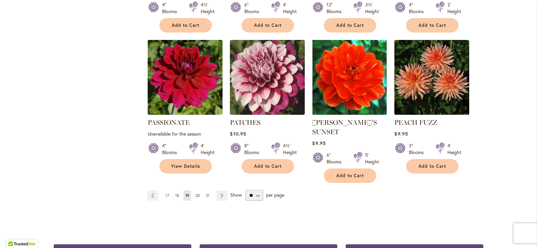
click at [194, 191] on link "Page 20" at bounding box center [198, 196] width 8 height 10
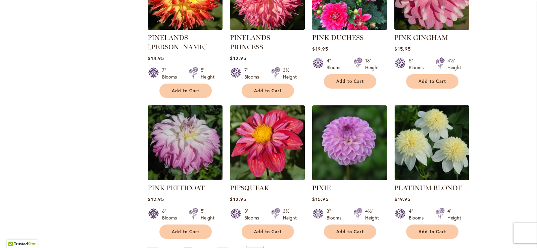
scroll to position [532, 0]
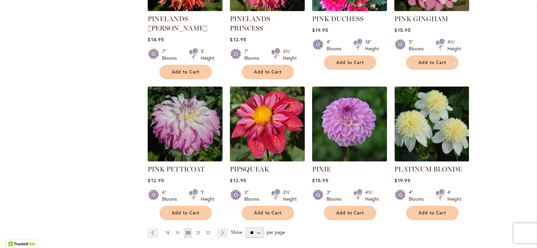
click at [196, 230] on span "21" at bounding box center [198, 232] width 4 height 5
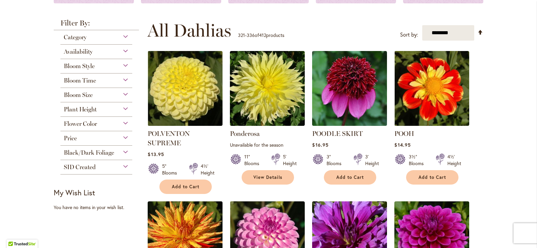
scroll to position [124, 0]
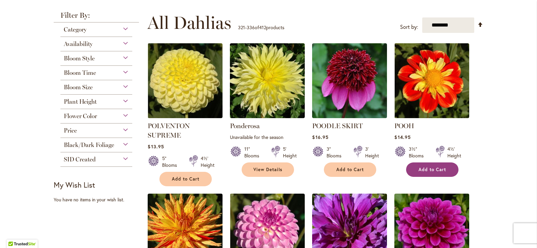
click at [427, 167] on span "Add to Cart" at bounding box center [432, 170] width 28 height 6
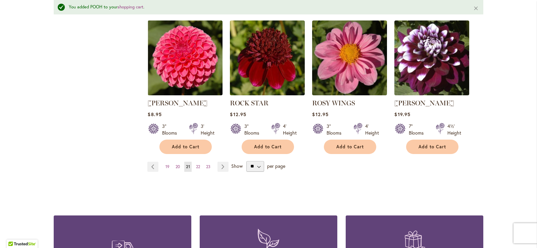
scroll to position [600, 0]
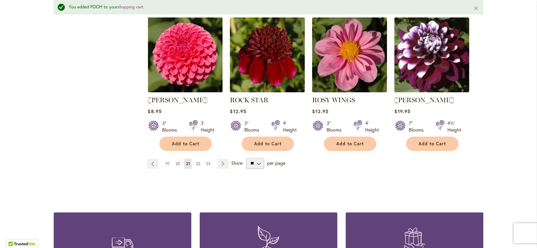
click at [197, 161] on span "22" at bounding box center [198, 163] width 4 height 5
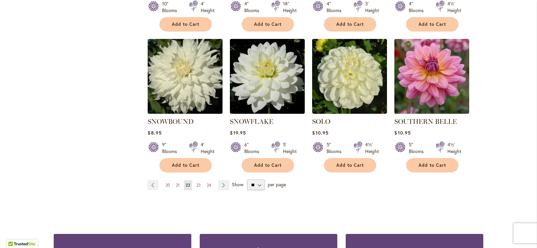
scroll to position [565, 0]
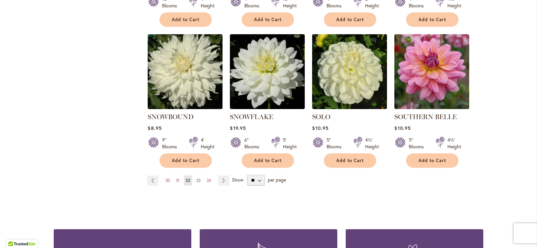
click at [199, 175] on link "Page 23" at bounding box center [199, 180] width 8 height 10
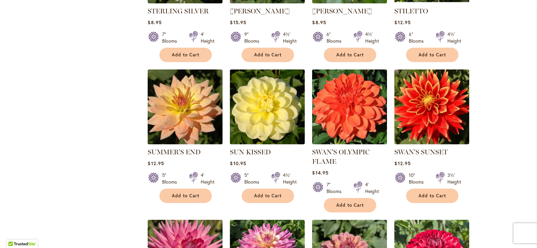
scroll to position [372, 0]
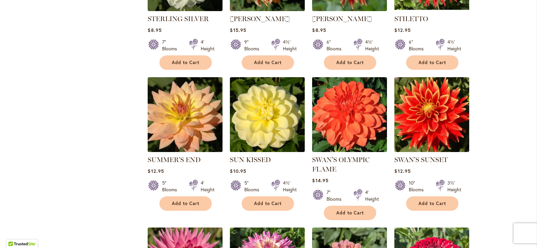
click at [182, 117] on img at bounding box center [185, 114] width 78 height 78
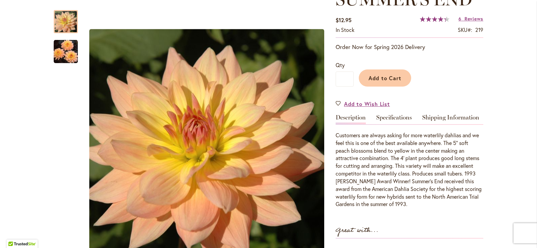
scroll to position [82, 0]
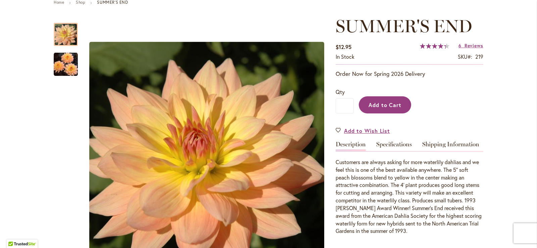
click at [378, 101] on span "Add to Cart" at bounding box center [384, 104] width 33 height 7
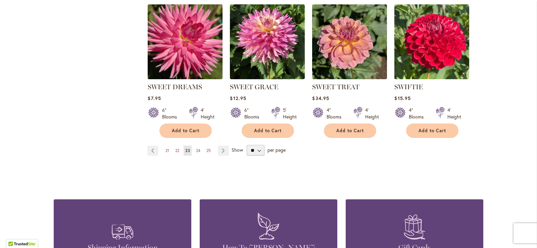
scroll to position [589, 0]
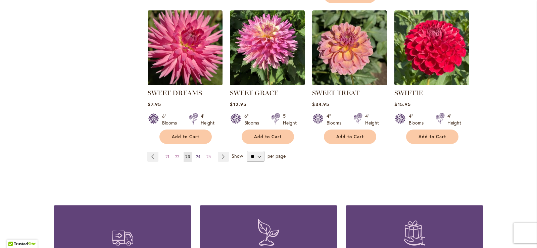
click at [196, 154] on span "24" at bounding box center [198, 156] width 4 height 5
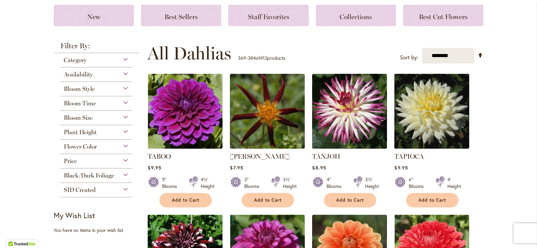
scroll to position [95, 0]
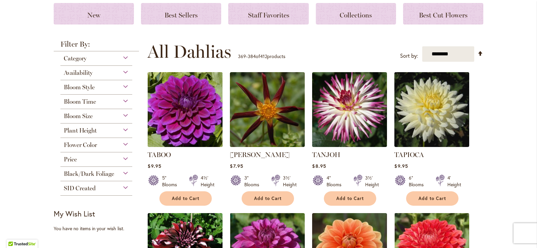
click at [173, 116] on img at bounding box center [185, 109] width 78 height 78
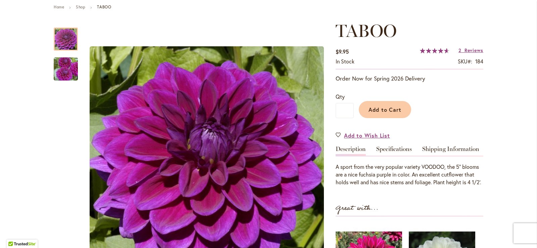
scroll to position [79, 0]
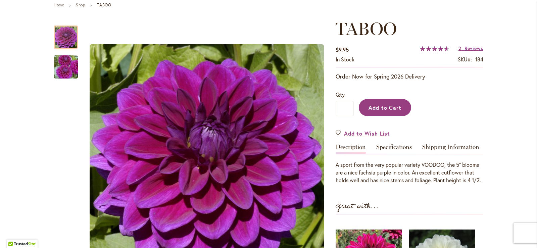
click at [383, 103] on button "Add to Cart" at bounding box center [385, 107] width 52 height 17
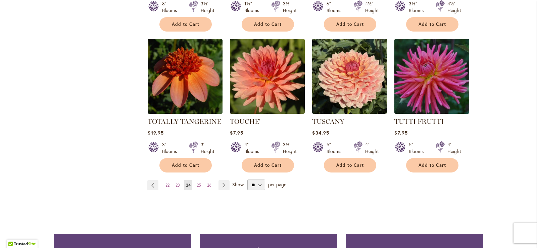
scroll to position [585, 0]
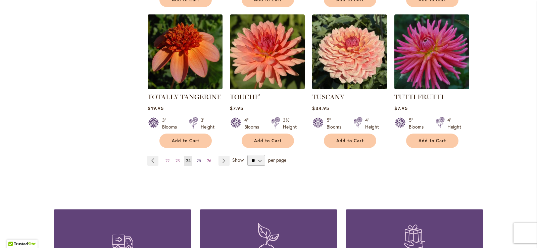
click at [199, 158] on span "25" at bounding box center [199, 160] width 4 height 5
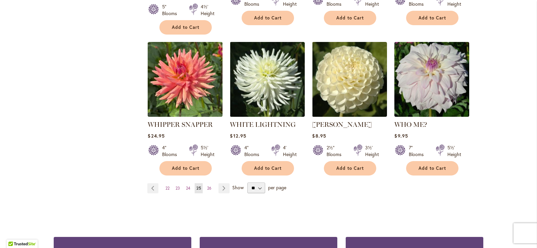
scroll to position [559, 0]
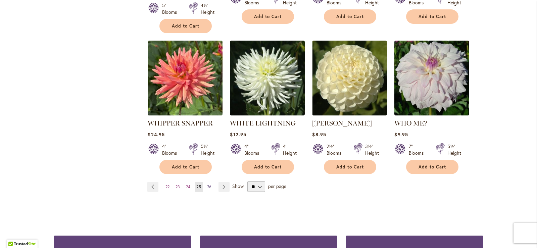
click at [207, 184] on span "26" at bounding box center [209, 186] width 4 height 5
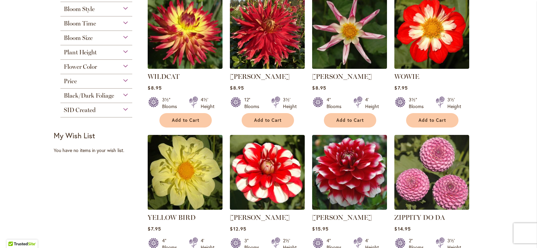
scroll to position [180, 0]
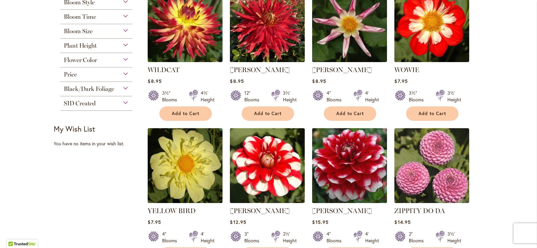
click at [344, 156] on img at bounding box center [349, 165] width 78 height 78
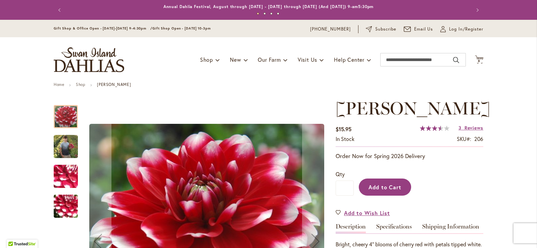
click at [381, 191] on span "Add to Cart" at bounding box center [384, 186] width 33 height 7
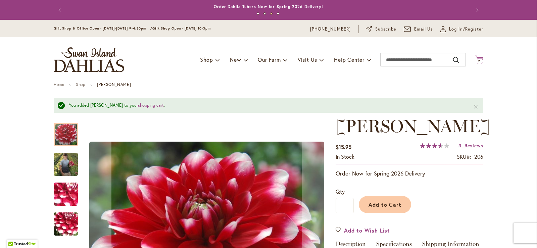
click at [479, 58] on icon "Cart .cls-1 { fill: #231f20; }" at bounding box center [479, 59] width 8 height 8
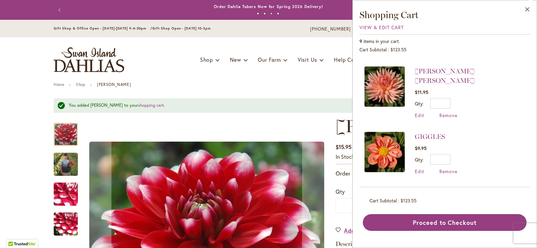
scroll to position [325, 0]
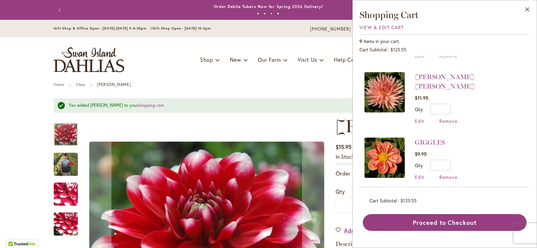
click at [390, 146] on img at bounding box center [384, 158] width 40 height 40
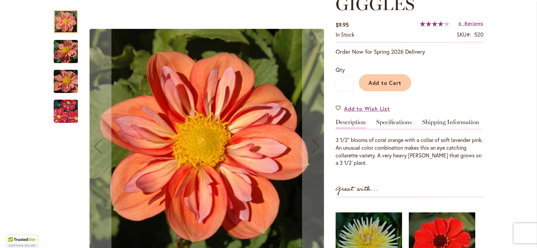
scroll to position [116, 0]
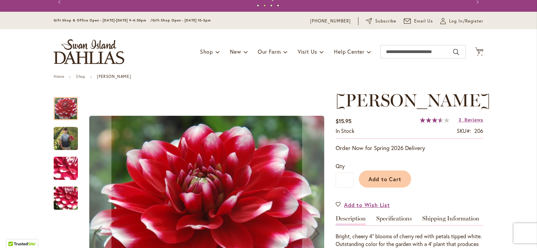
scroll to position [4, 0]
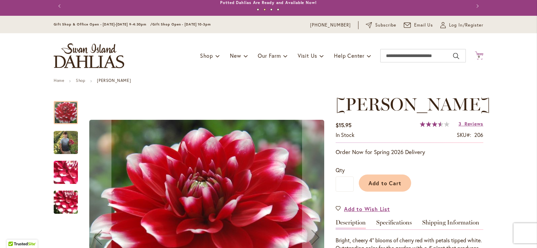
click at [476, 52] on icon "Cart .cls-1 { fill: #231f20; }" at bounding box center [479, 55] width 8 height 8
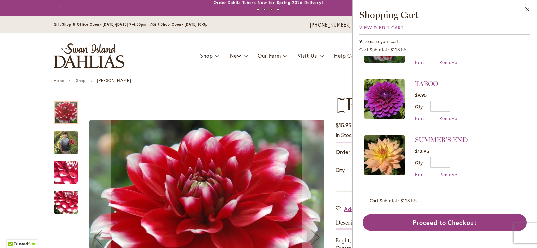
scroll to position [53, 0]
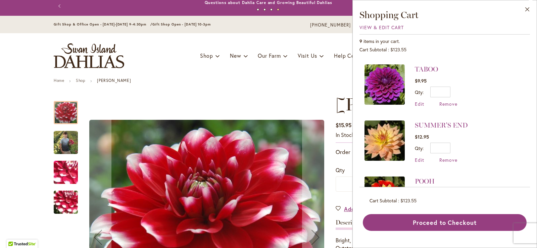
click at [386, 84] on img at bounding box center [384, 84] width 40 height 40
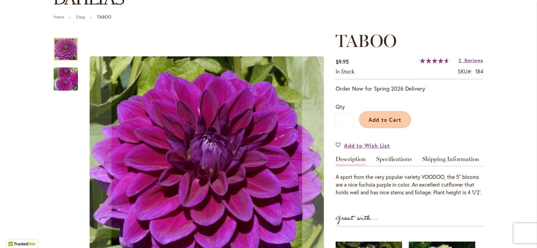
scroll to position [53, 0]
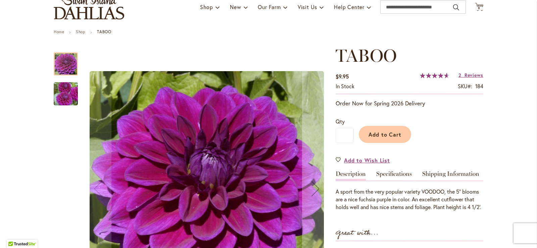
click at [478, 5] on icon at bounding box center [479, 7] width 8 height 8
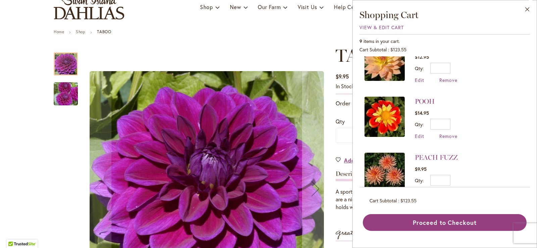
scroll to position [120, 0]
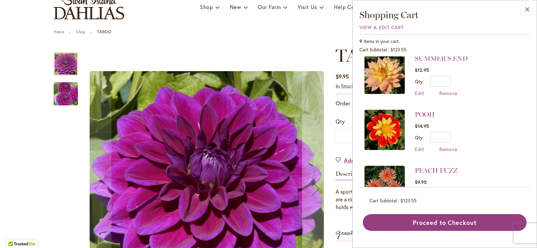
click at [387, 124] on img at bounding box center [384, 130] width 40 height 40
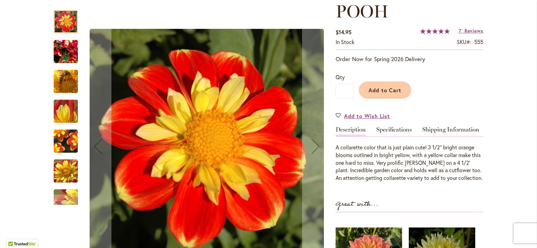
scroll to position [53, 0]
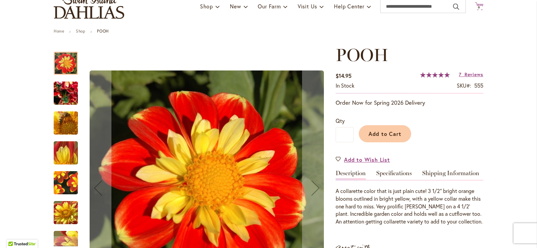
click at [476, 4] on icon "Cart .cls-1 { fill: #231f20; }" at bounding box center [479, 6] width 8 height 8
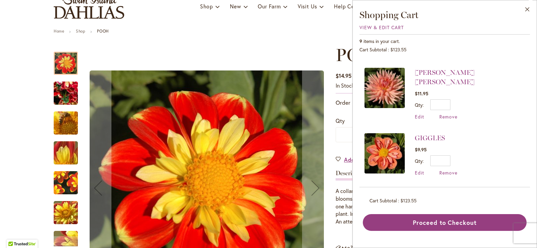
scroll to position [331, 0]
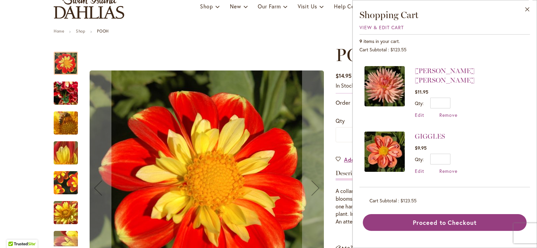
click at [392, 142] on img at bounding box center [384, 151] width 40 height 40
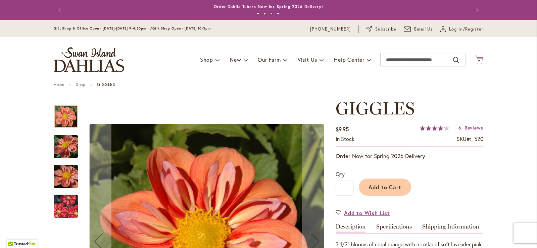
click at [475, 56] on icon "Cart .cls-1 { fill: #231f20; }" at bounding box center [479, 59] width 8 height 8
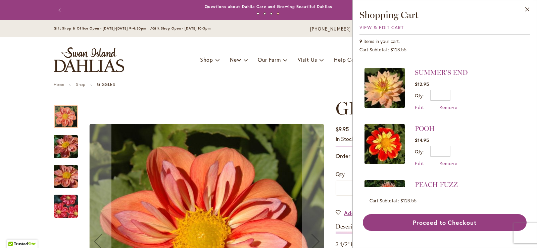
scroll to position [110, 0]
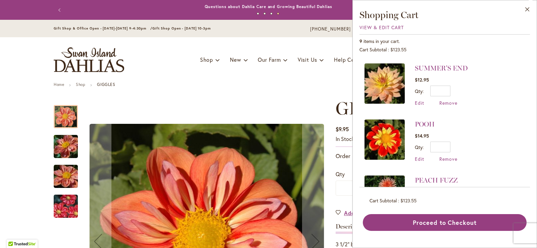
click at [394, 134] on img at bounding box center [384, 139] width 40 height 40
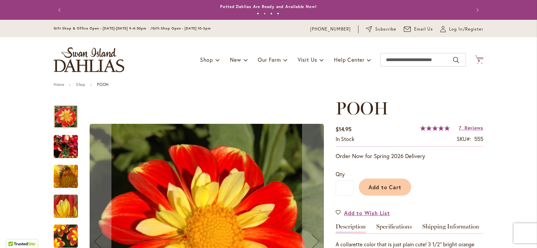
click at [479, 55] on icon "Cart .cls-1 { fill: #231f20; }" at bounding box center [479, 59] width 8 height 8
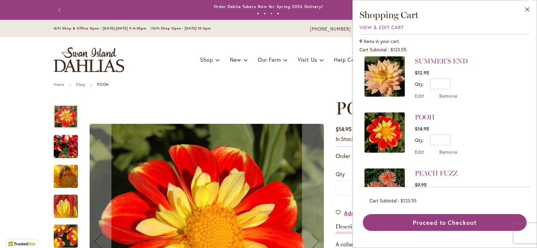
scroll to position [133, 0]
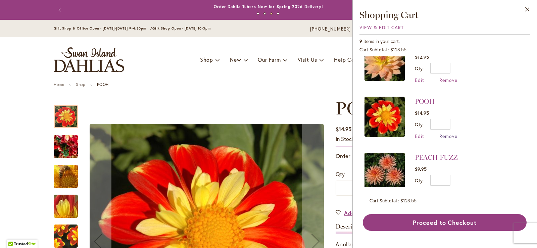
click at [446, 134] on span "Remove" at bounding box center [448, 136] width 18 height 6
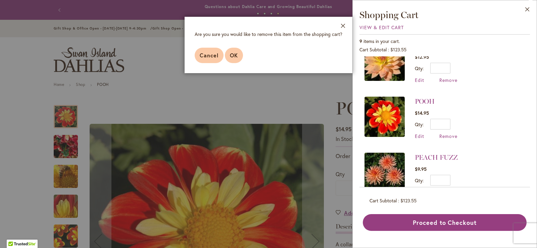
click at [234, 52] on span "OK" at bounding box center [234, 55] width 8 height 7
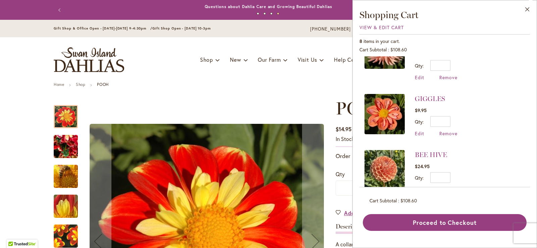
scroll to position [318, 0]
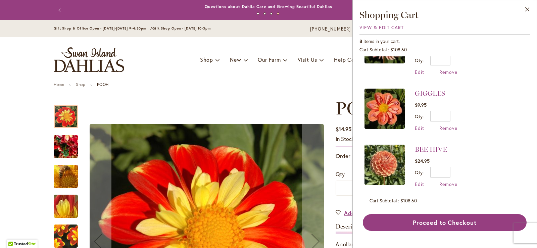
click at [388, 148] on img at bounding box center [384, 165] width 40 height 40
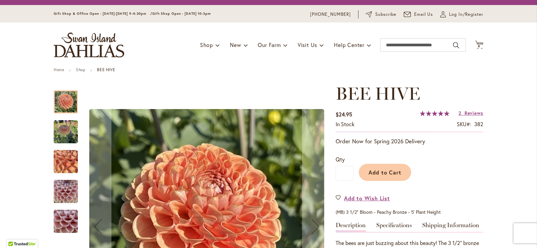
scroll to position [13, 0]
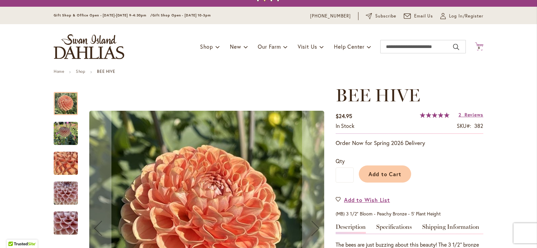
click at [479, 46] on span "8 8 items" at bounding box center [479, 47] width 7 height 3
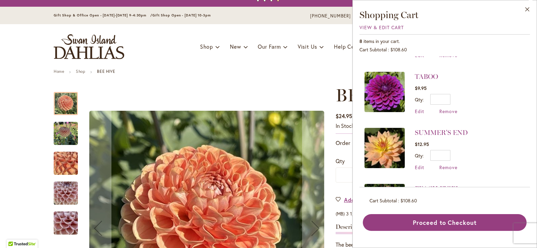
scroll to position [57, 0]
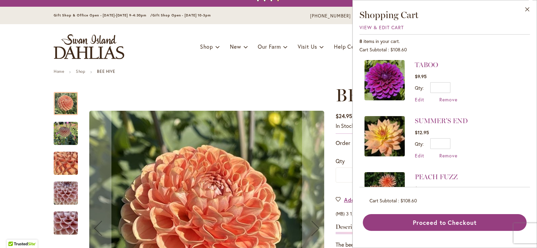
click at [393, 129] on img at bounding box center [384, 136] width 40 height 40
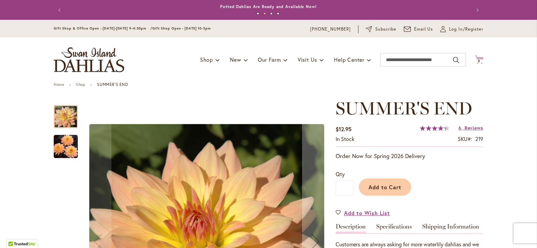
click at [478, 60] on span "8" at bounding box center [479, 61] width 2 height 4
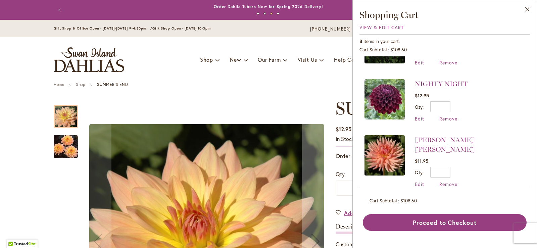
scroll to position [208, 0]
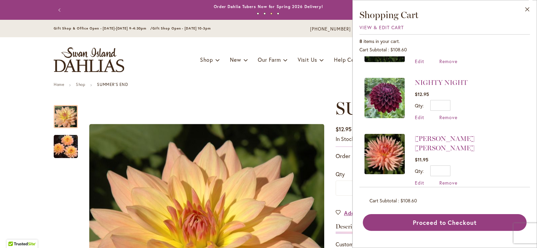
click at [377, 148] on img at bounding box center [384, 154] width 40 height 40
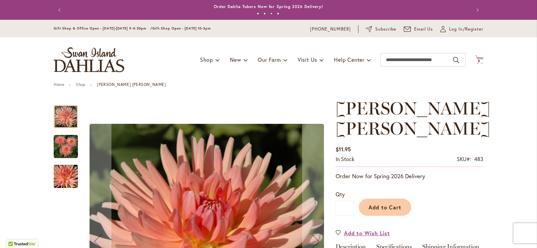
click at [475, 57] on icon "Cart .cls-1 { fill: #231f20; }" at bounding box center [479, 59] width 8 height 8
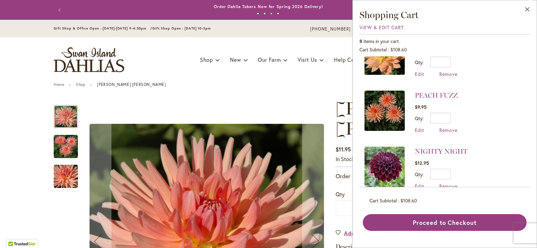
scroll to position [141, 0]
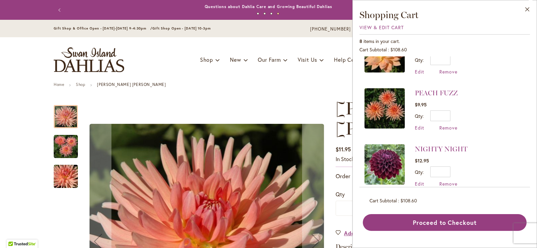
click at [379, 108] on img at bounding box center [384, 108] width 40 height 40
click at [384, 108] on img at bounding box center [384, 108] width 40 height 40
click at [384, 107] on img at bounding box center [384, 108] width 40 height 40
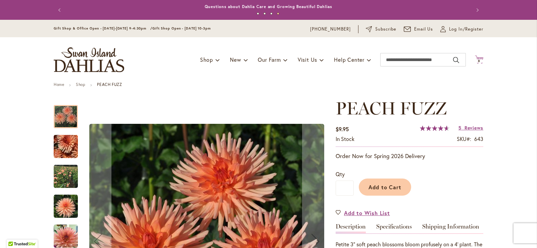
click at [475, 55] on icon "Cart .cls-1 { fill: #231f20; }" at bounding box center [479, 59] width 8 height 8
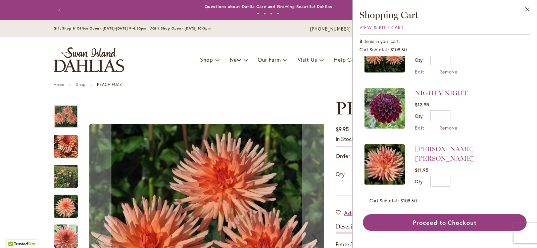
scroll to position [199, 0]
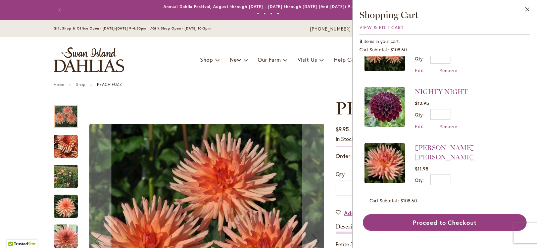
click at [391, 157] on img at bounding box center [384, 163] width 40 height 40
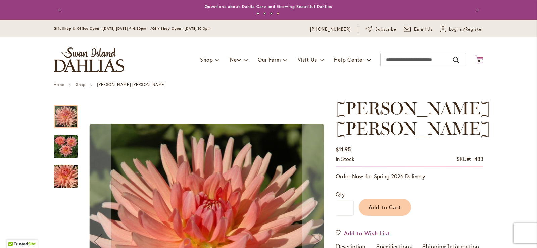
click at [479, 56] on icon "Cart .cls-1 { fill: #231f20; }" at bounding box center [479, 59] width 8 height 8
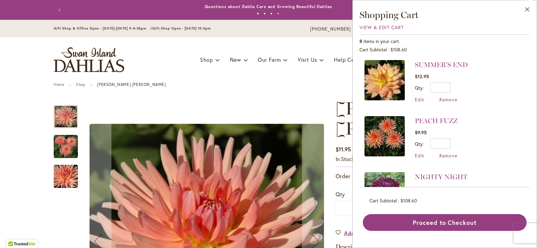
scroll to position [120, 0]
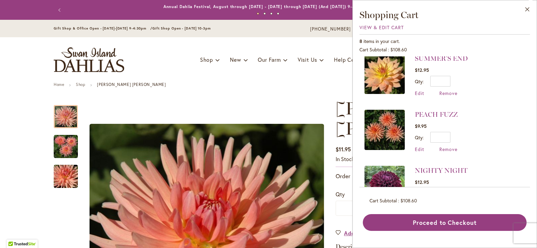
click at [391, 131] on img at bounding box center [384, 130] width 40 height 40
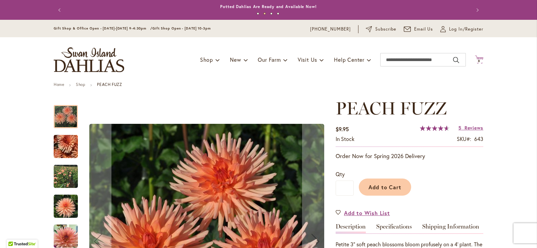
click at [478, 59] on span "8" at bounding box center [479, 61] width 2 height 4
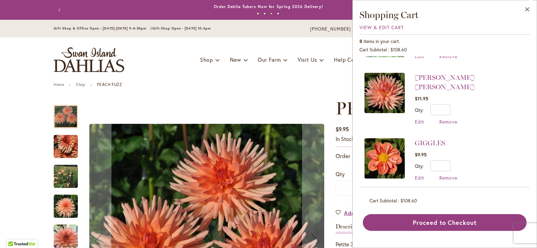
scroll to position [270, 0]
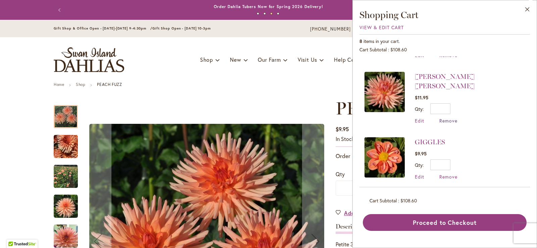
click at [447, 117] on span "Remove" at bounding box center [448, 120] width 18 height 6
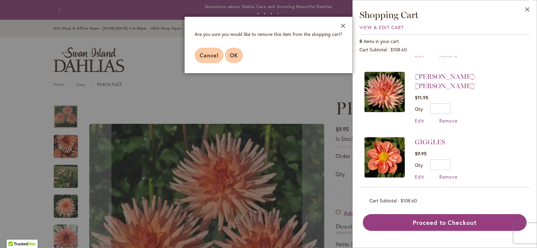
click at [235, 51] on button "OK" at bounding box center [234, 55] width 18 height 15
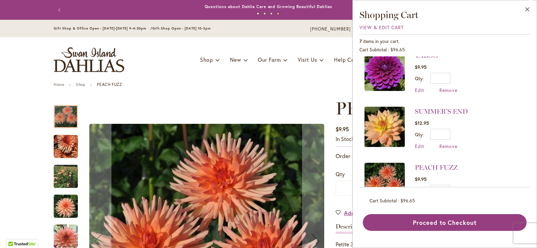
scroll to position [68, 0]
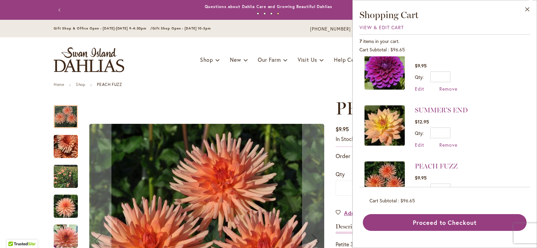
click at [387, 120] on img at bounding box center [384, 125] width 40 height 40
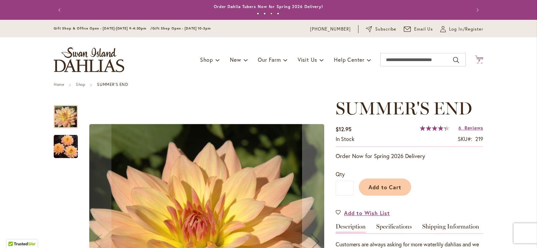
click at [476, 56] on icon "Cart .cls-1 { fill: #231f20; }" at bounding box center [479, 59] width 8 height 8
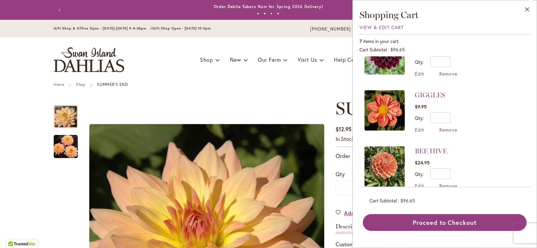
scroll to position [253, 0]
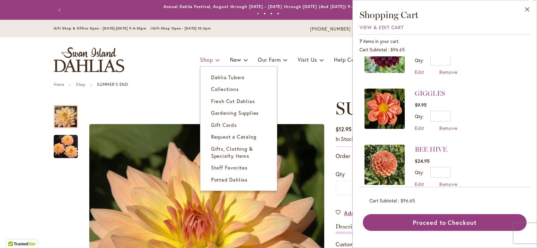
click at [201, 58] on span "Shop" at bounding box center [206, 59] width 13 height 7
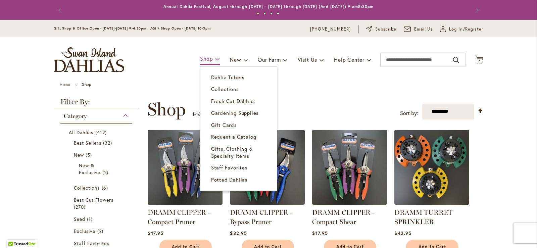
click at [207, 59] on span "Shop" at bounding box center [206, 58] width 13 height 7
click at [215, 77] on span "Dahlia Tubers" at bounding box center [228, 77] width 34 height 7
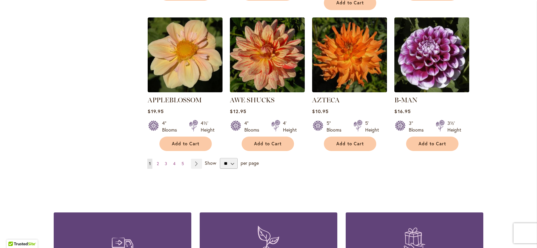
scroll to position [583, 0]
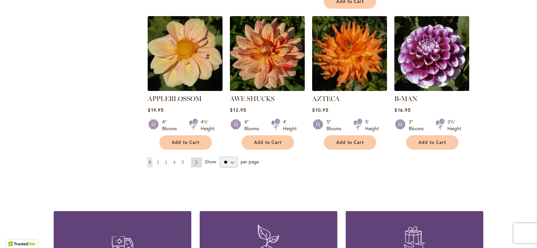
click at [194, 157] on link "Page Next" at bounding box center [196, 162] width 11 height 10
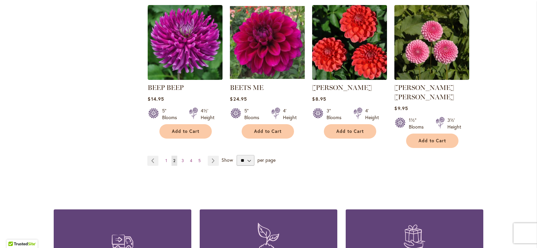
scroll to position [593, 0]
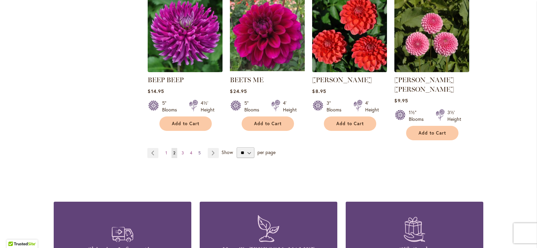
click at [198, 150] on span "5" at bounding box center [199, 152] width 2 height 5
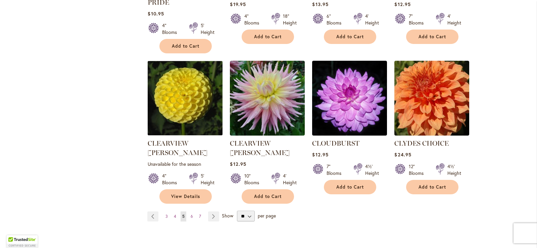
scroll to position [554, 0]
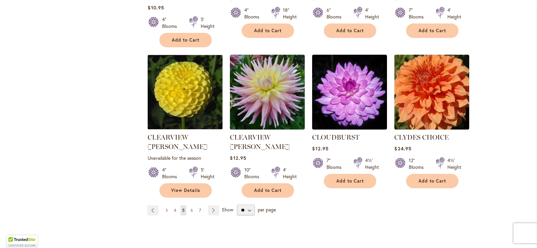
click at [199, 208] on span "7" at bounding box center [200, 210] width 2 height 5
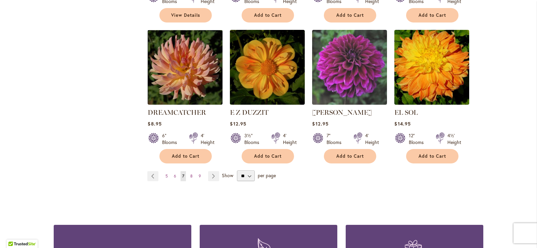
scroll to position [583, 0]
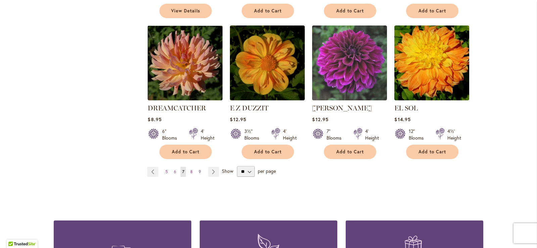
click at [199, 169] on span "9" at bounding box center [200, 171] width 2 height 5
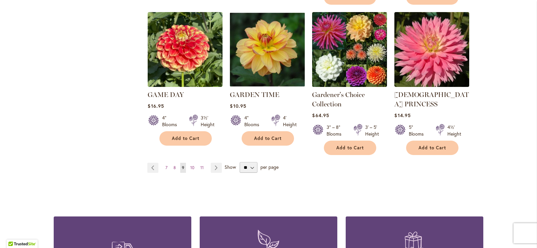
scroll to position [649, 0]
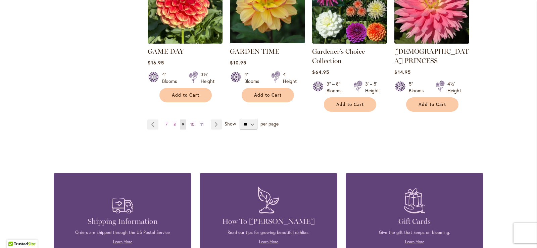
click at [201, 119] on link "Page 11" at bounding box center [202, 124] width 7 height 10
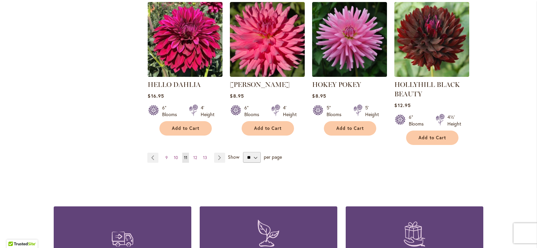
scroll to position [653, 0]
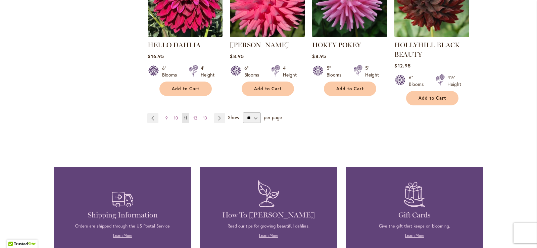
drag, startPoint x: 201, startPoint y: 115, endPoint x: 209, endPoint y: 115, distance: 7.4
click at [203, 115] on span "13" at bounding box center [205, 117] width 4 height 5
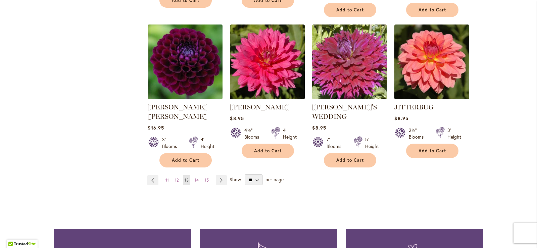
scroll to position [593, 0]
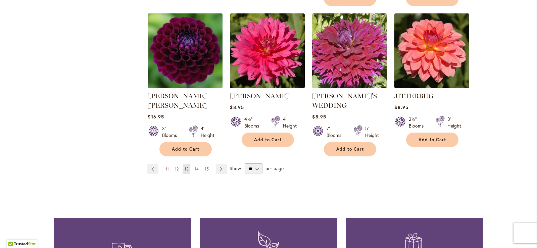
click at [205, 166] on span "15" at bounding box center [207, 168] width 4 height 5
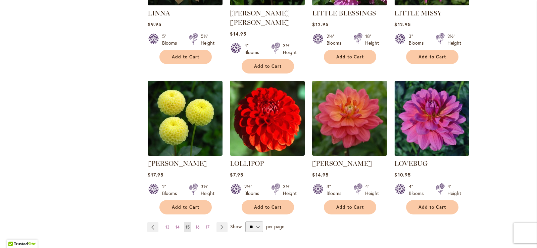
scroll to position [551, 0]
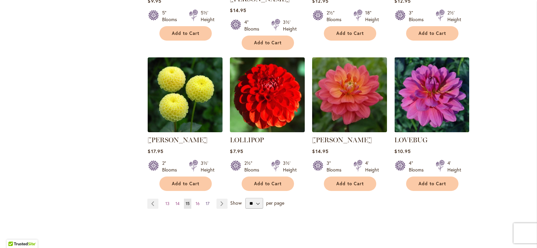
click at [206, 201] on span "17" at bounding box center [208, 203] width 4 height 5
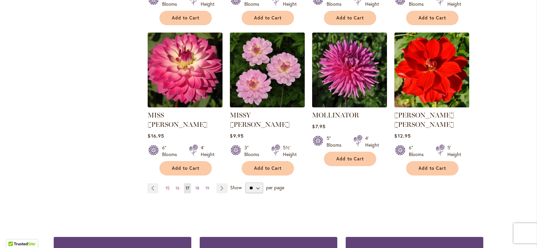
scroll to position [562, 0]
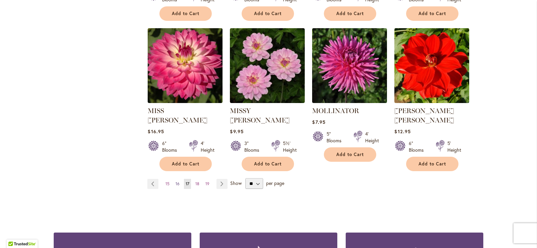
click at [175, 181] on span "16" at bounding box center [177, 183] width 4 height 5
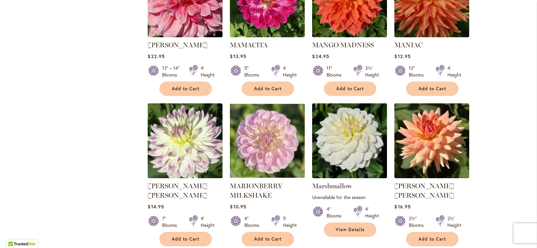
scroll to position [497, 0]
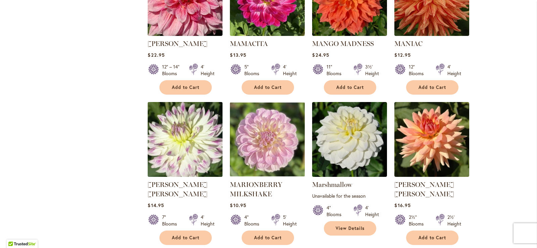
click at [177, 142] on img at bounding box center [185, 139] width 78 height 78
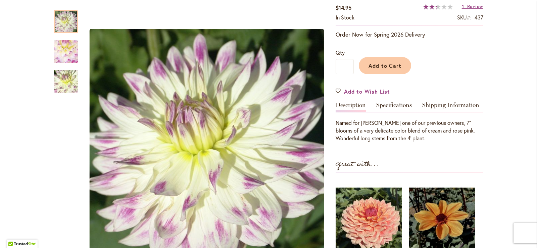
scroll to position [143, 0]
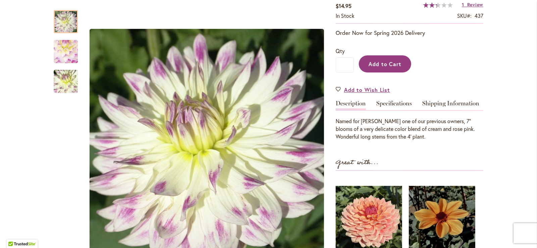
click at [385, 62] on span "Add to Cart" at bounding box center [384, 63] width 33 height 7
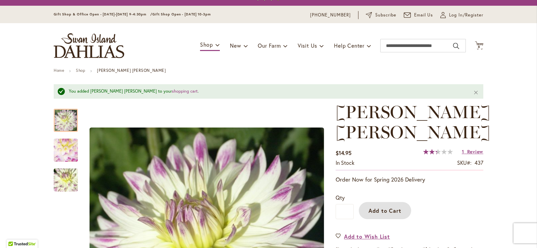
scroll to position [12, 0]
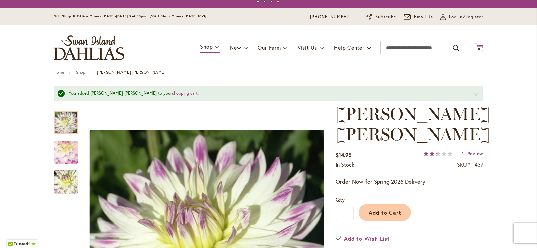
click at [477, 45] on icon "Cart .cls-1 { fill: #231f20; }" at bounding box center [479, 47] width 8 height 8
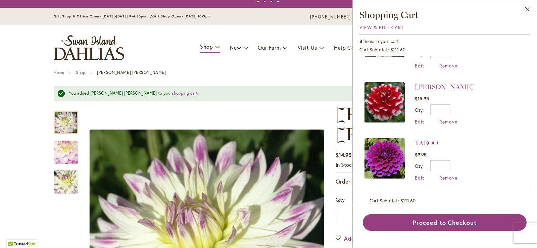
scroll to position [0, 0]
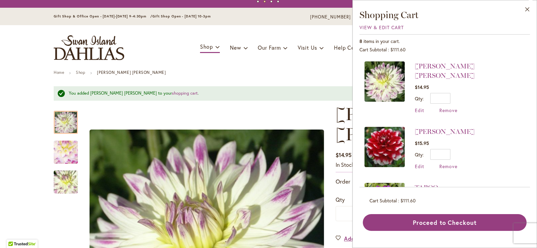
click at [378, 82] on img at bounding box center [384, 81] width 40 height 40
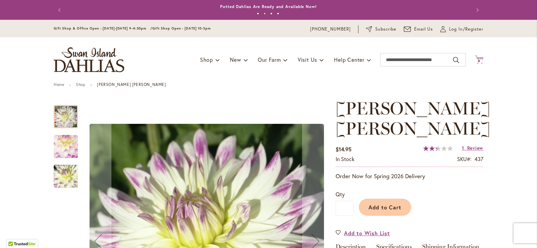
click at [478, 59] on span "8" at bounding box center [479, 61] width 2 height 4
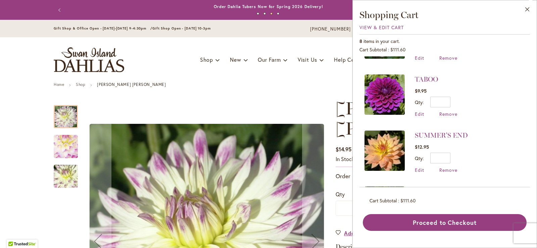
scroll to position [111, 0]
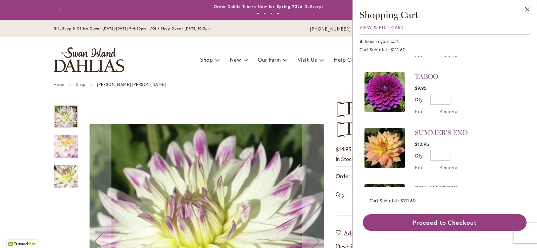
click at [385, 132] on img at bounding box center [384, 148] width 40 height 40
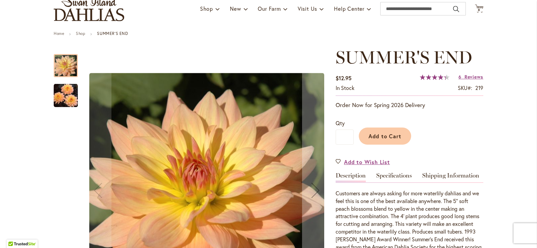
scroll to position [26, 0]
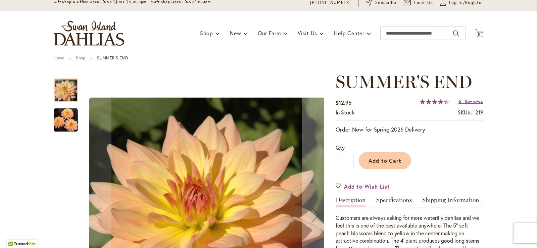
click at [477, 32] on icon at bounding box center [479, 33] width 8 height 8
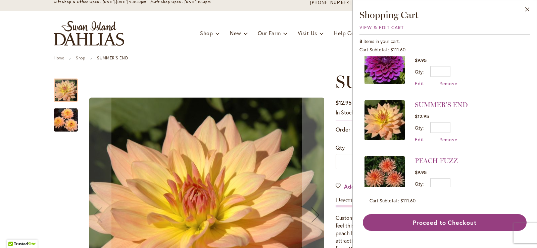
scroll to position [152, 0]
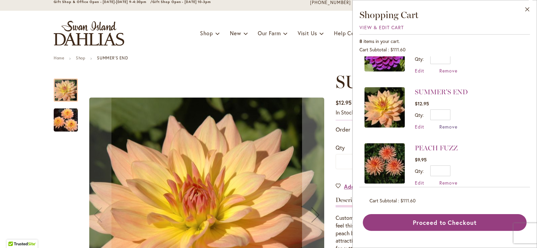
click at [446, 123] on span "Remove" at bounding box center [448, 126] width 18 height 6
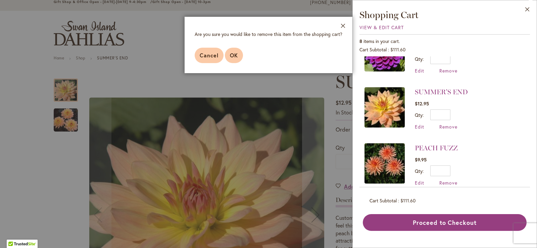
click at [234, 51] on button "OK" at bounding box center [234, 55] width 18 height 15
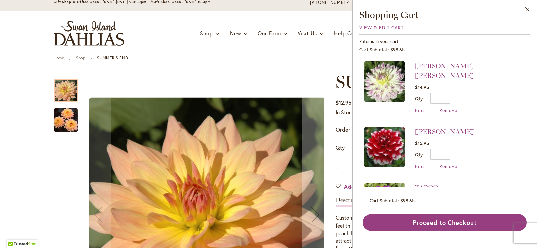
click at [381, 81] on img at bounding box center [384, 81] width 40 height 40
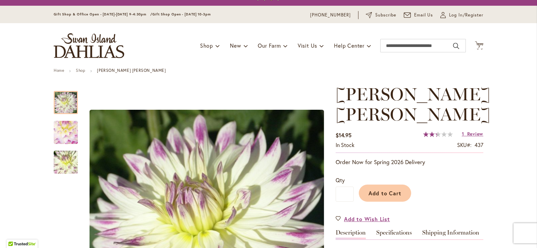
scroll to position [12, 0]
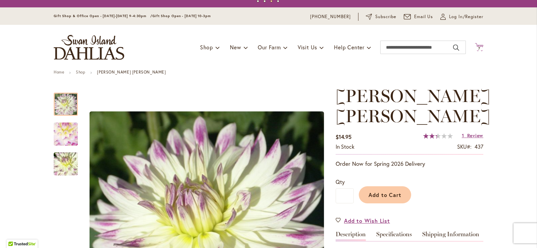
click at [477, 44] on icon "Cart .cls-1 { fill: #231f20; }" at bounding box center [479, 47] width 8 height 8
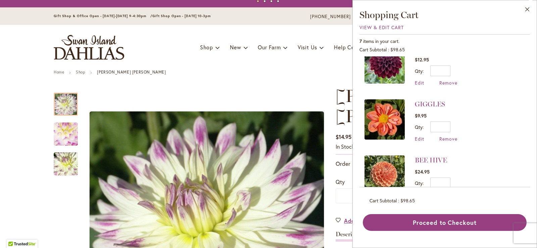
scroll to position [263, 0]
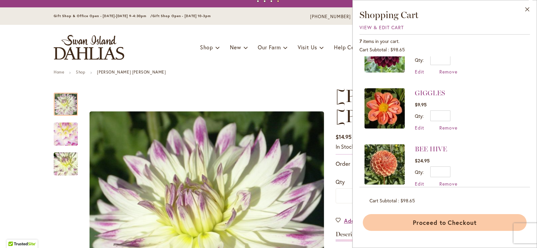
click at [439, 220] on button "Proceed to Checkout" at bounding box center [445, 222] width 164 height 17
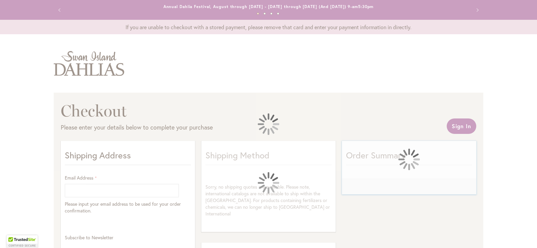
select select "**"
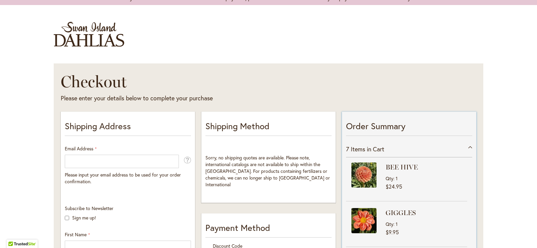
scroll to position [28, 0]
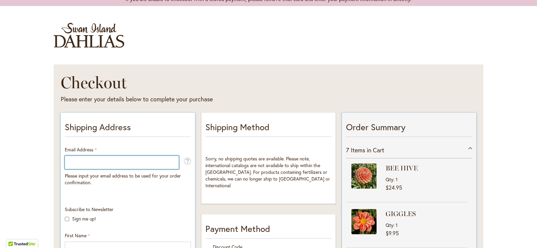
click at [89, 161] on input "Email Address" at bounding box center [122, 162] width 114 height 13
type input "**********"
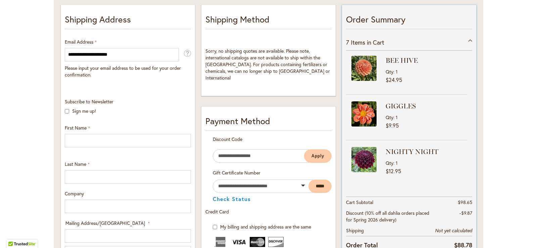
scroll to position [140, 0]
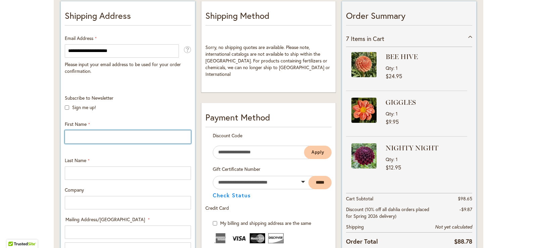
click at [83, 132] on input "First Name" at bounding box center [128, 136] width 126 height 13
type input "**********"
type input "*******"
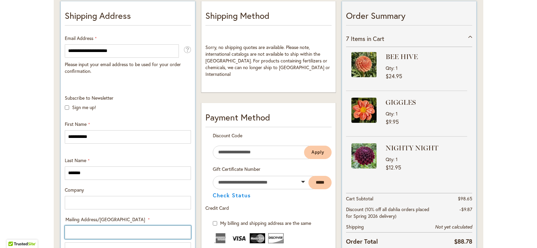
type input "**********"
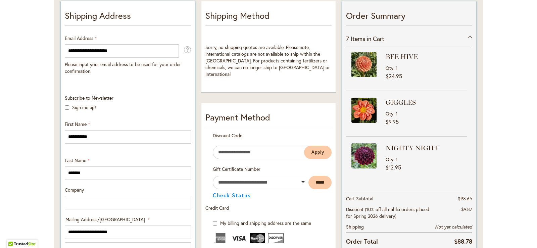
select select "**"
type input "**********"
type input "*****"
type input "**********"
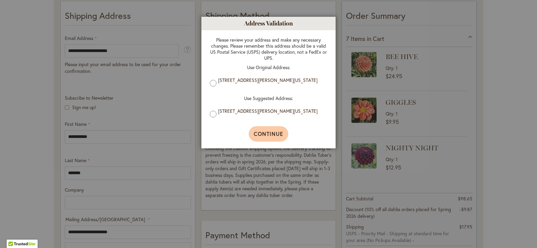
click at [266, 133] on span "Continue" at bounding box center [269, 133] width 30 height 7
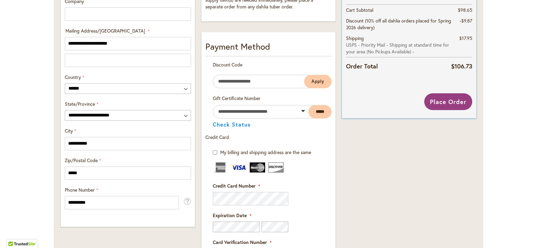
scroll to position [325, 0]
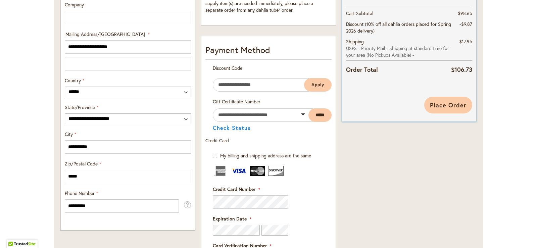
click at [442, 100] on button "Place Order" at bounding box center [448, 105] width 48 height 17
